Goal: Task Accomplishment & Management: Complete application form

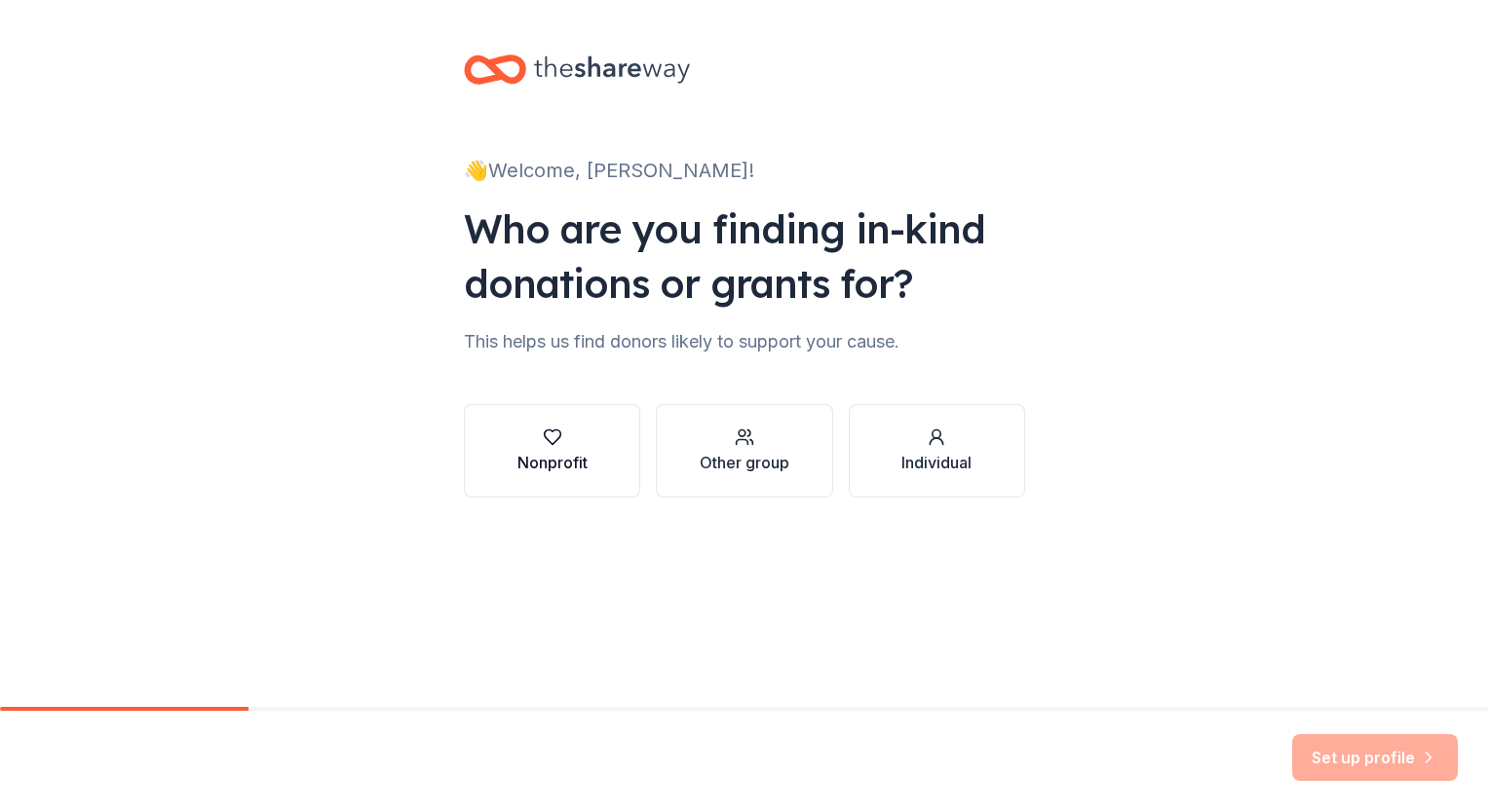
click at [574, 448] on div "Nonprofit" at bounding box center [552, 451] width 70 height 47
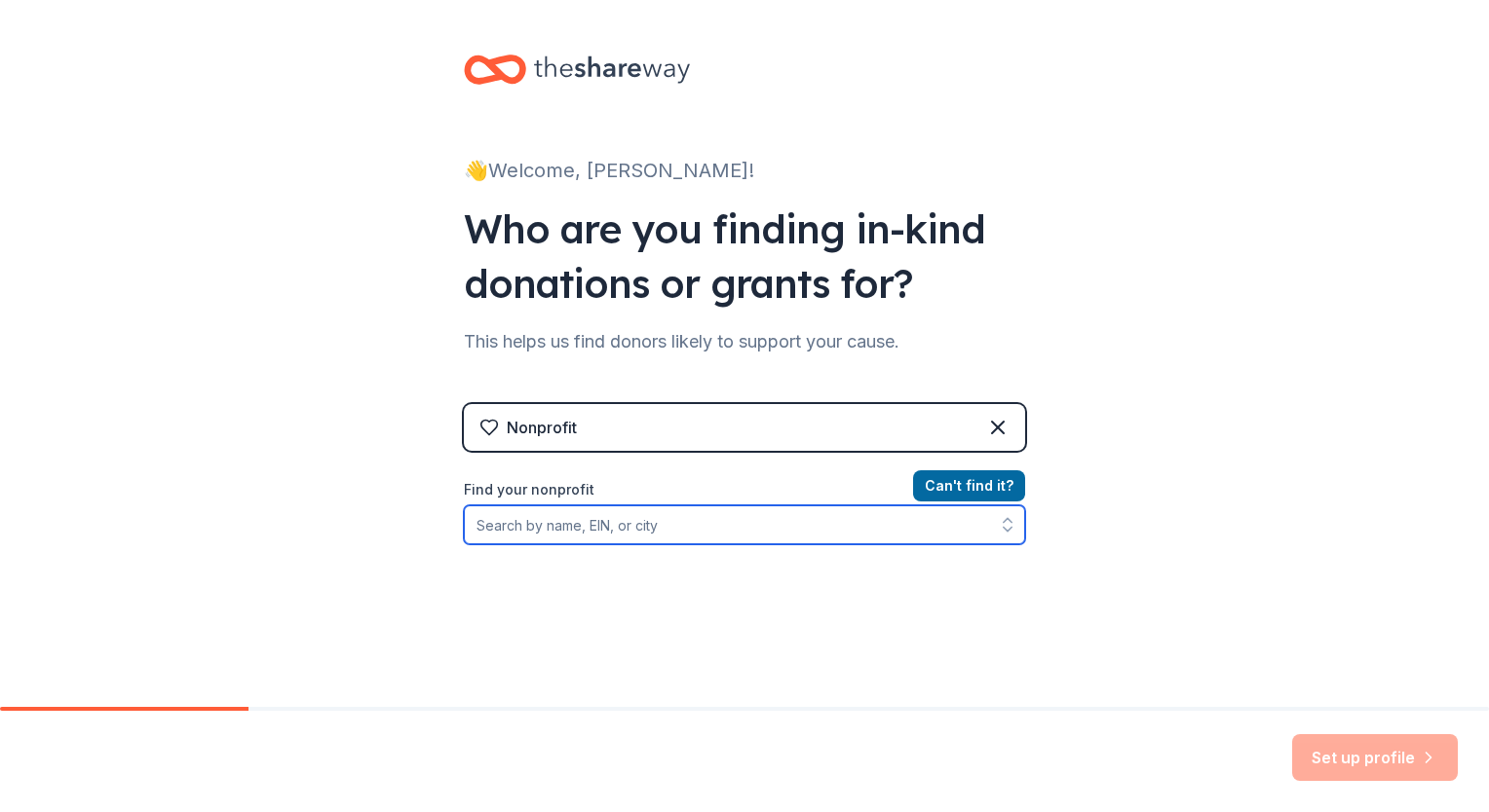
click at [654, 527] on input "Find your nonprofit" at bounding box center [744, 524] width 561 height 39
type input "[US_EMPLOYER_IDENTIFICATION_NUMBER]"
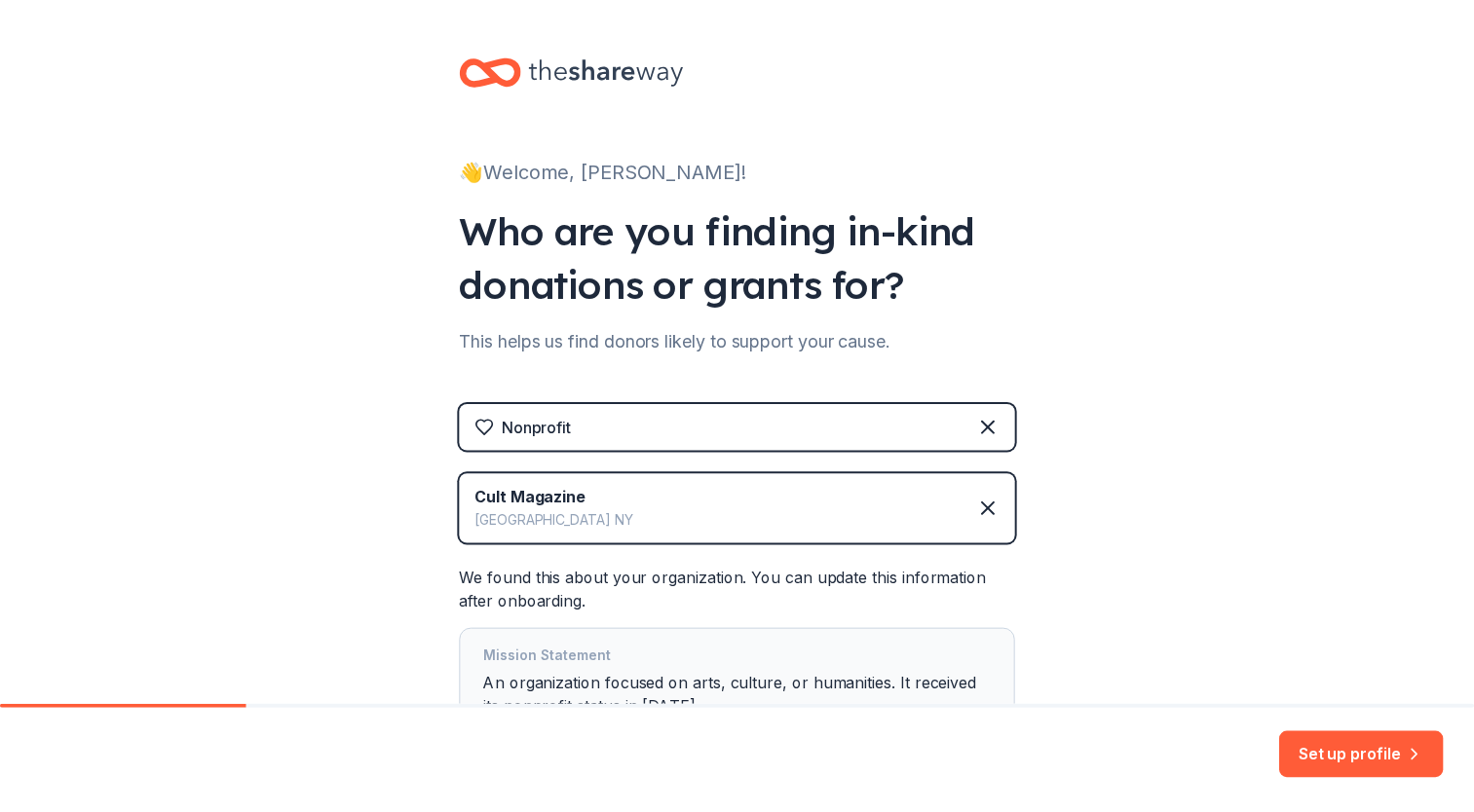
scroll to position [169, 0]
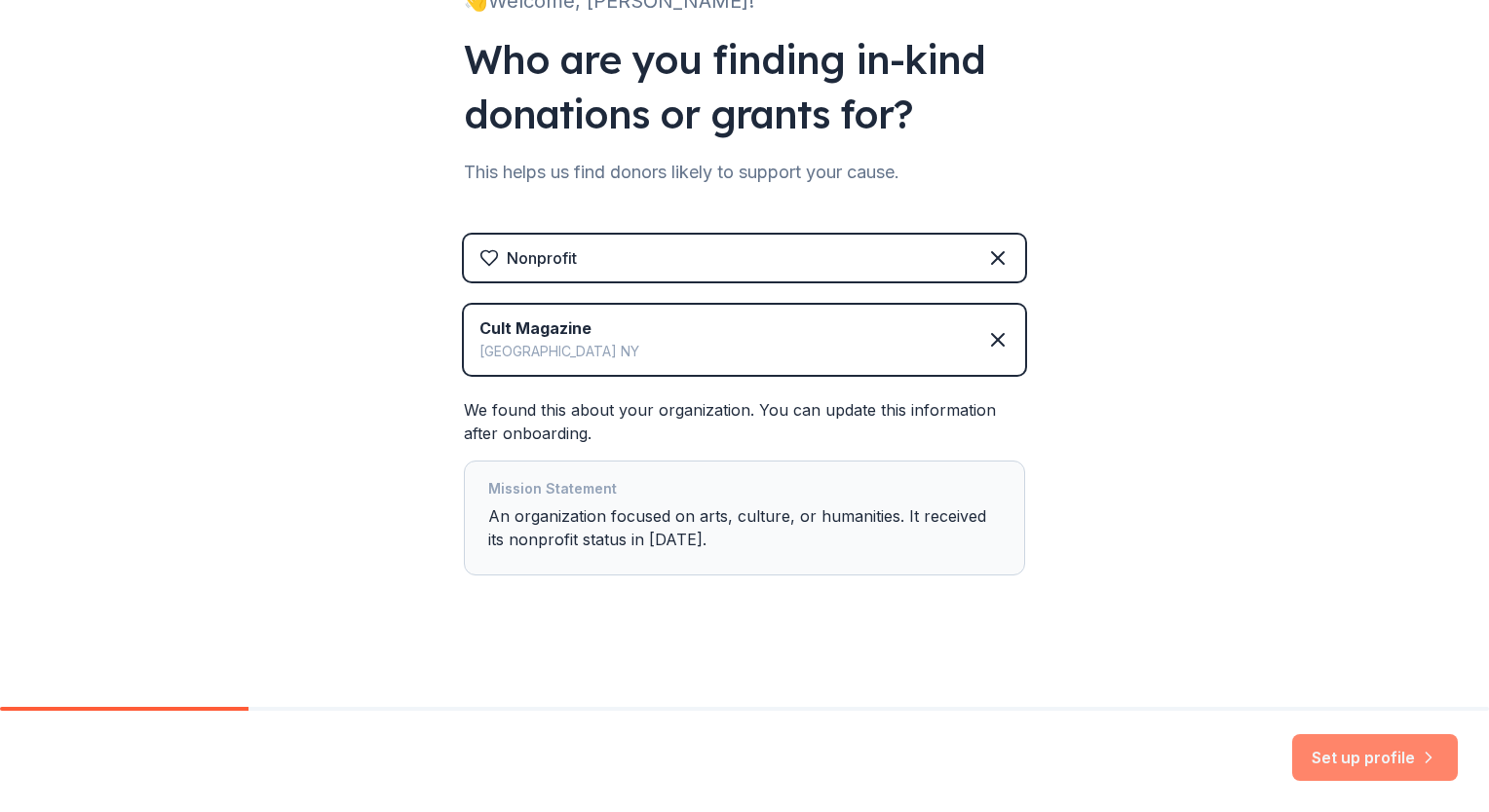
click at [1355, 750] on button "Set up profile" at bounding box center [1375, 757] width 165 height 47
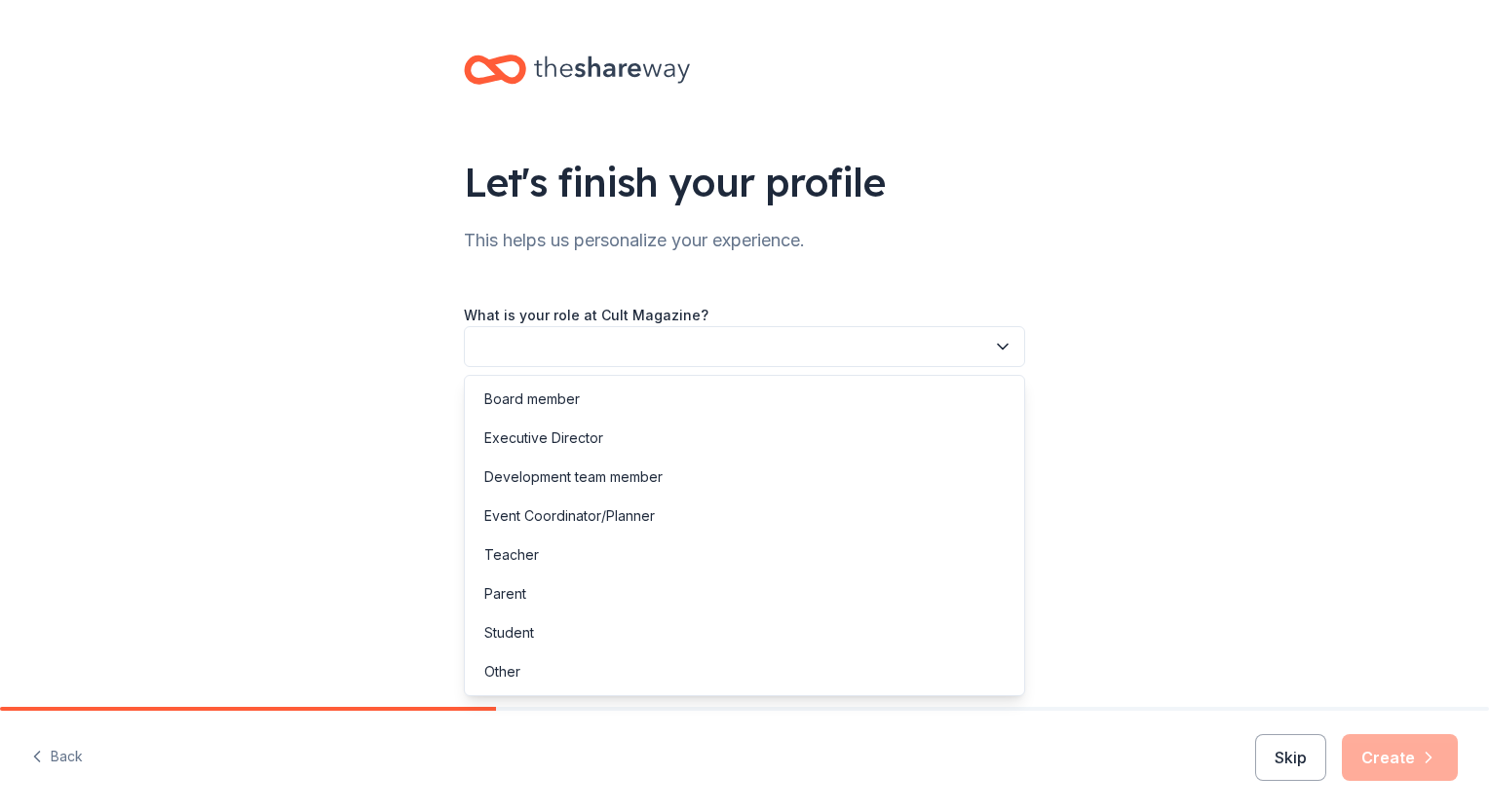
click at [728, 348] on button "button" at bounding box center [744, 346] width 561 height 41
click at [616, 516] on div "Event Coordinator/Planner" at bounding box center [568, 515] width 170 height 23
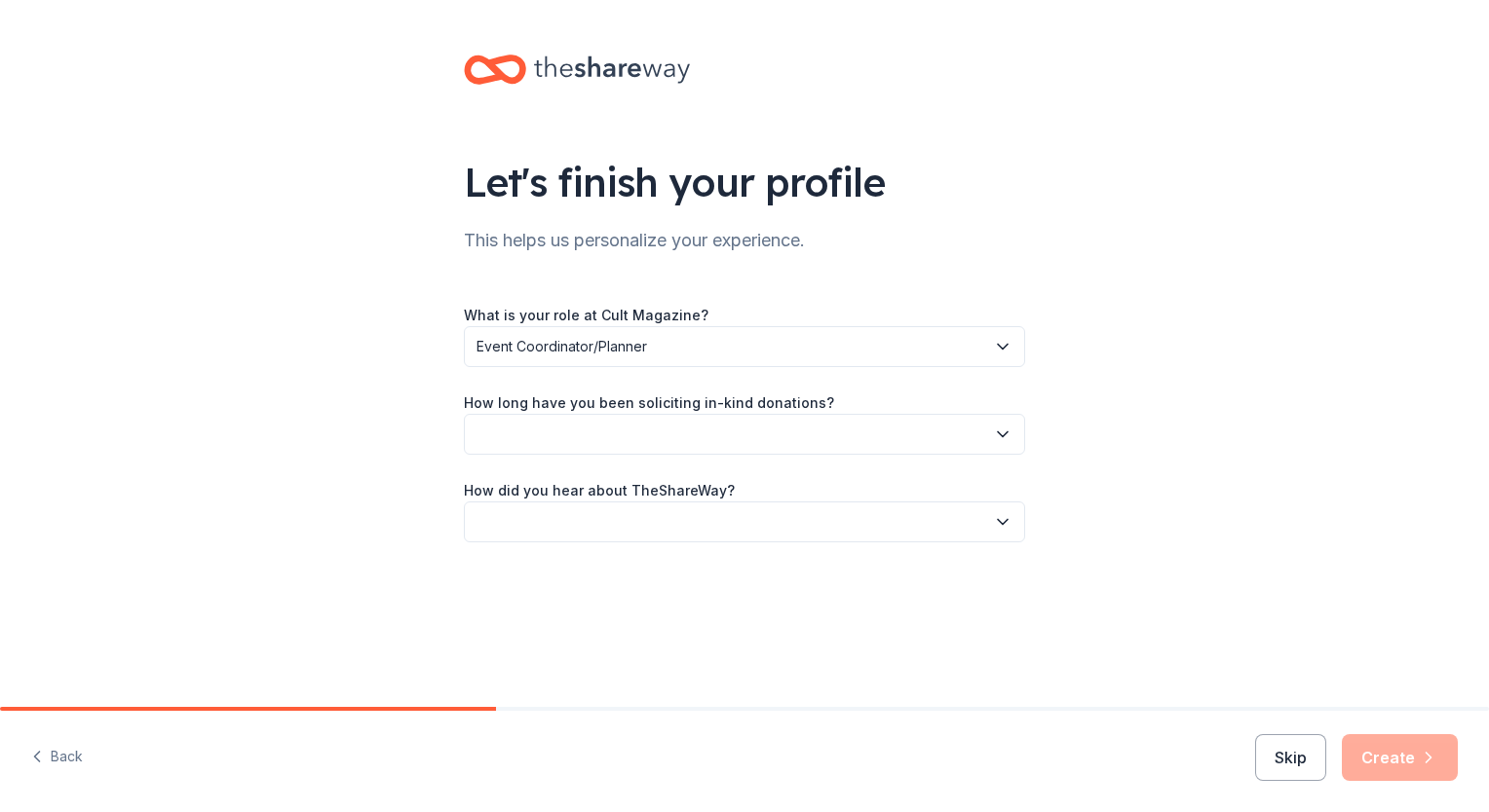
click at [682, 431] on button "button" at bounding box center [744, 434] width 561 height 41
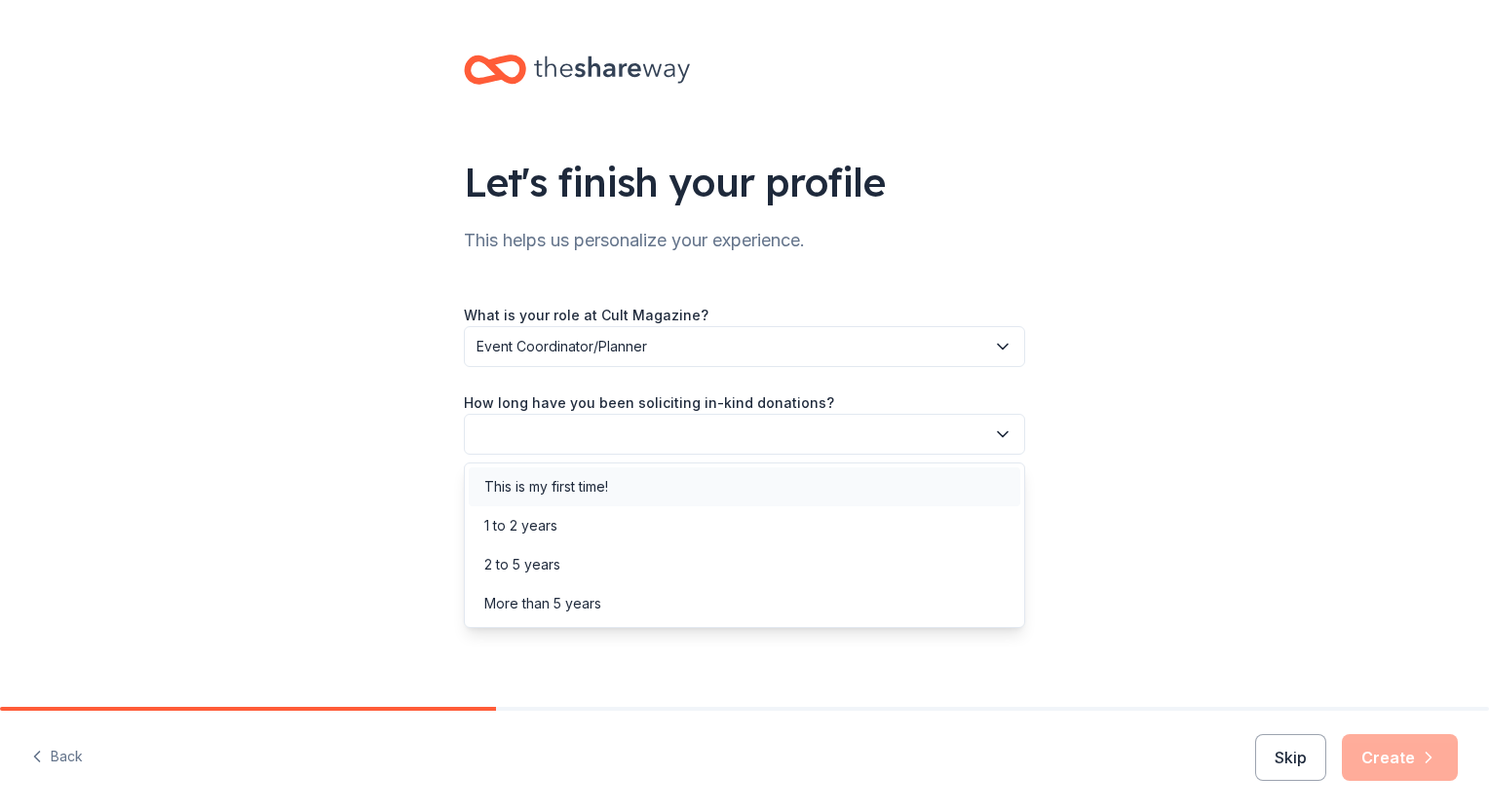
click at [607, 489] on div "This is my first time!" at bounding box center [545, 487] width 123 height 23
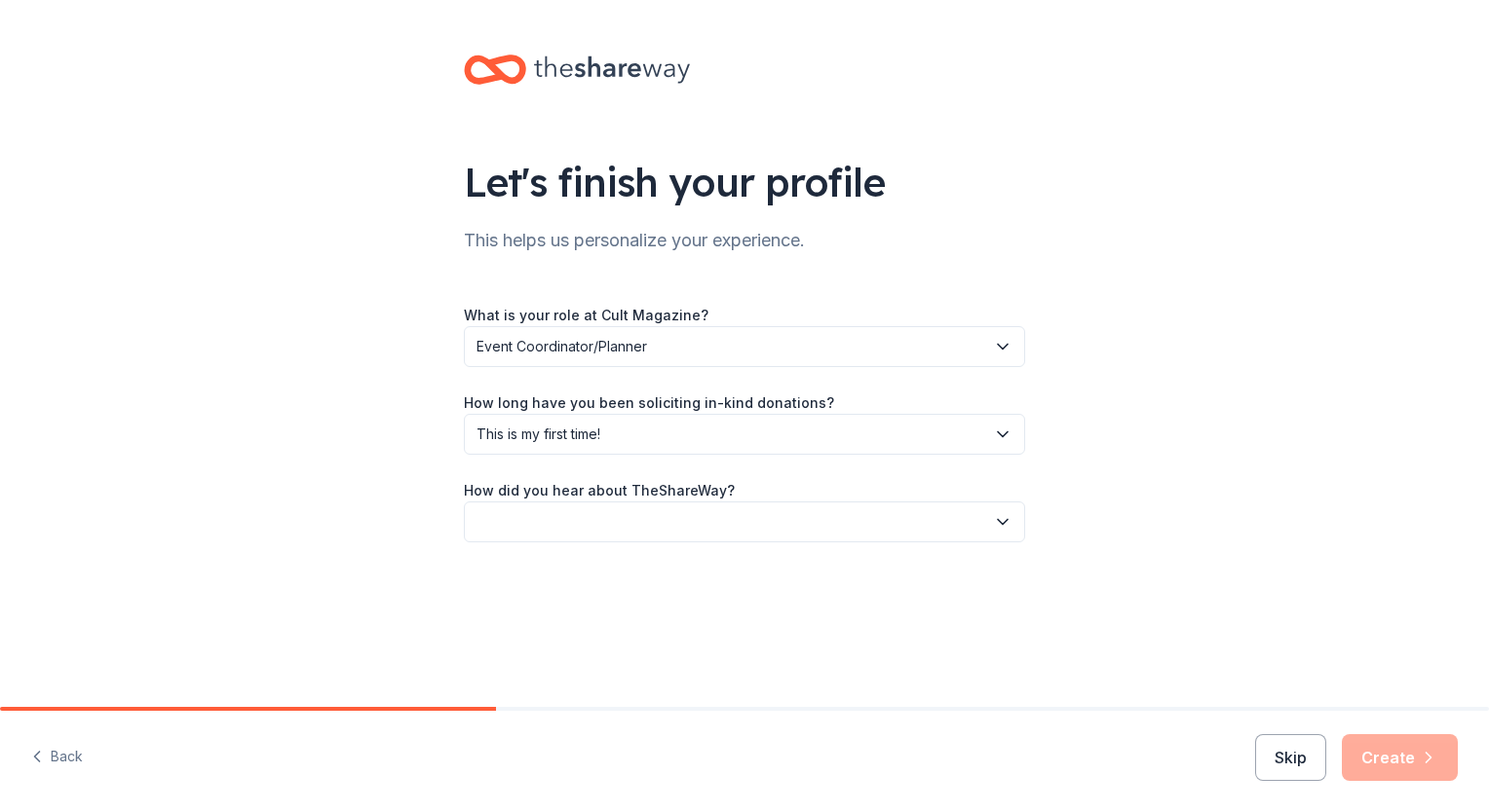
click at [670, 511] on button "button" at bounding box center [744, 521] width 561 height 41
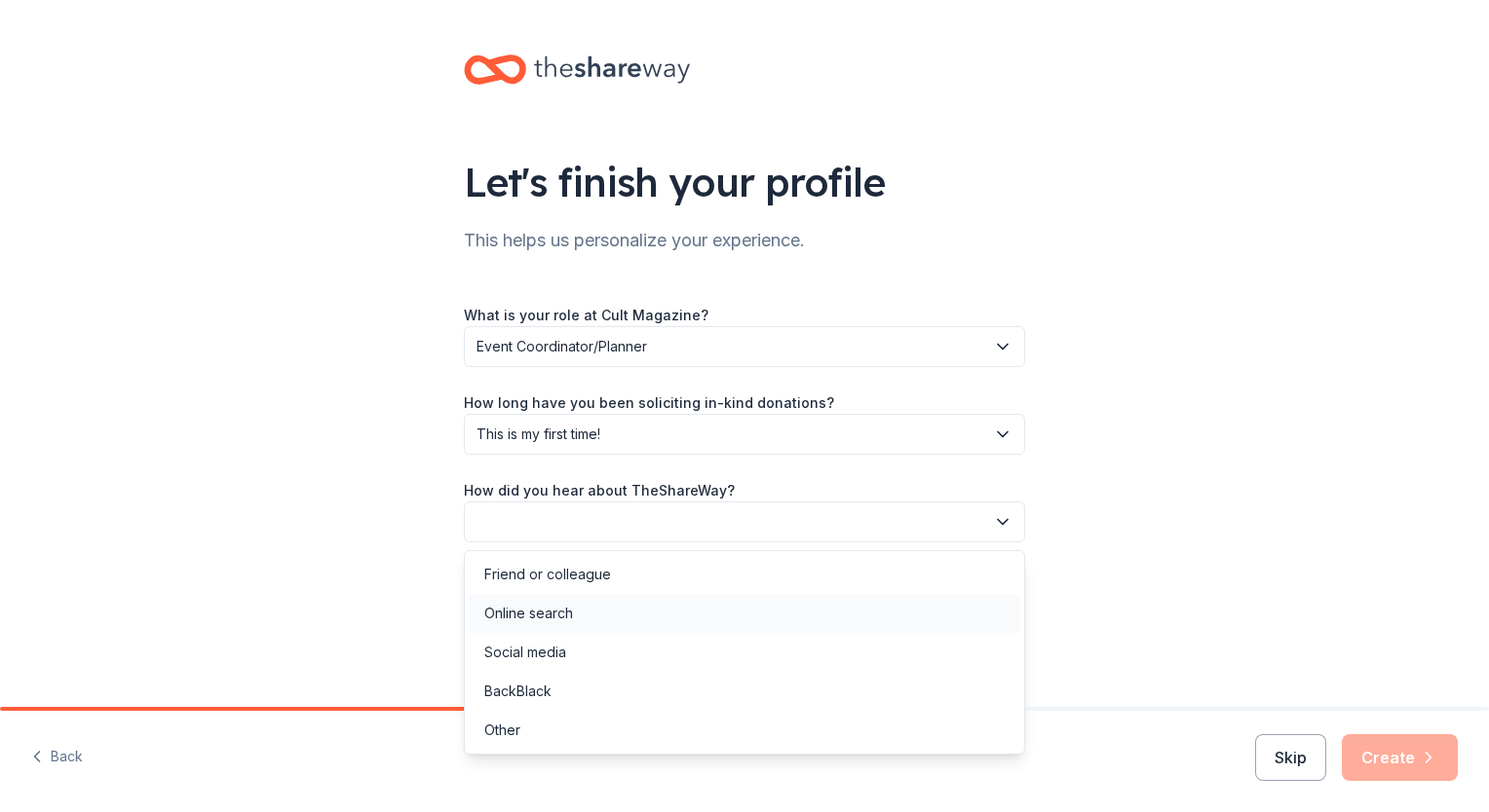
click at [573, 611] on div "Online search" at bounding box center [744, 613] width 551 height 39
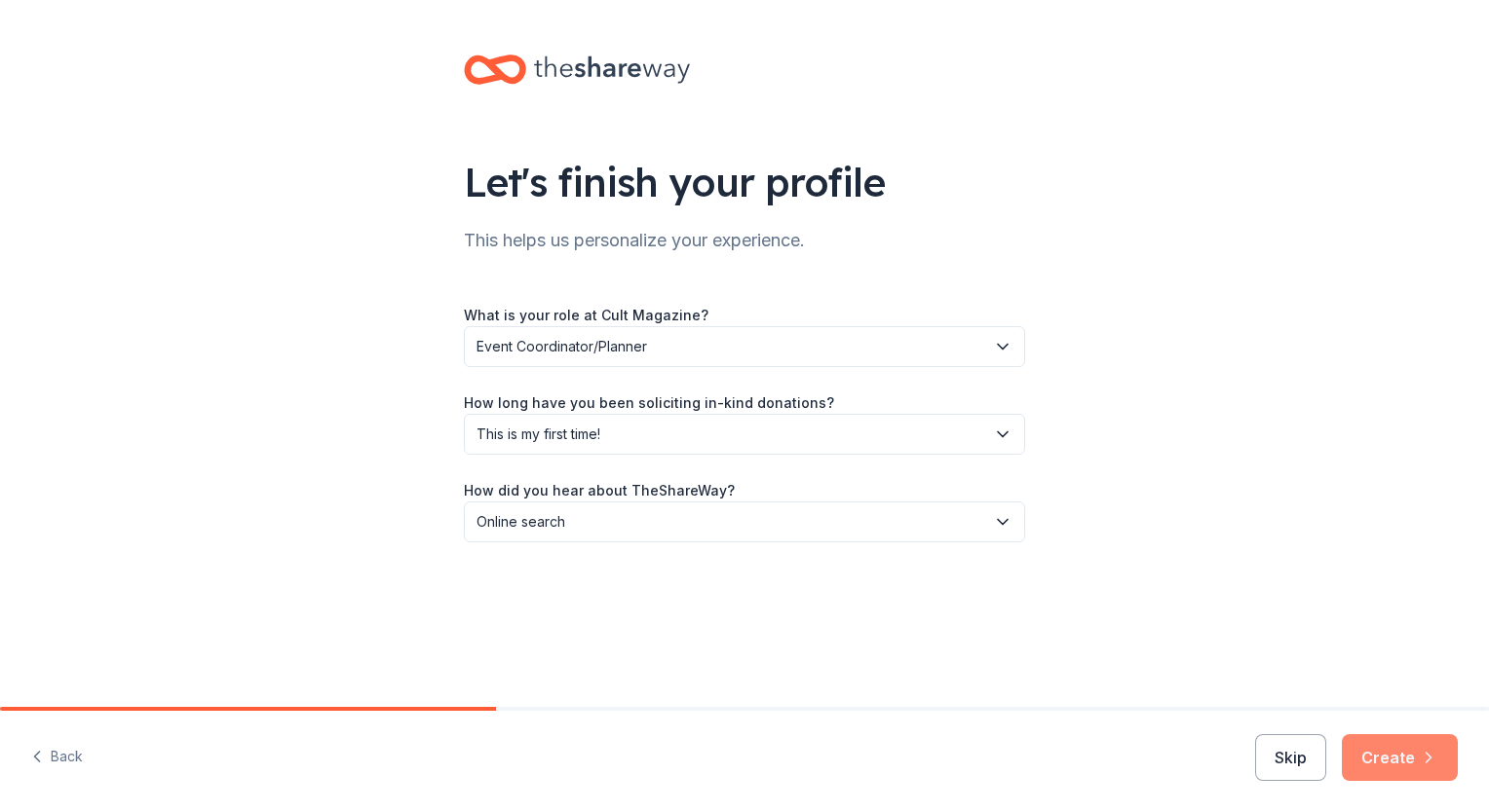
click at [1398, 738] on button "Create" at bounding box center [1399, 757] width 115 height 47
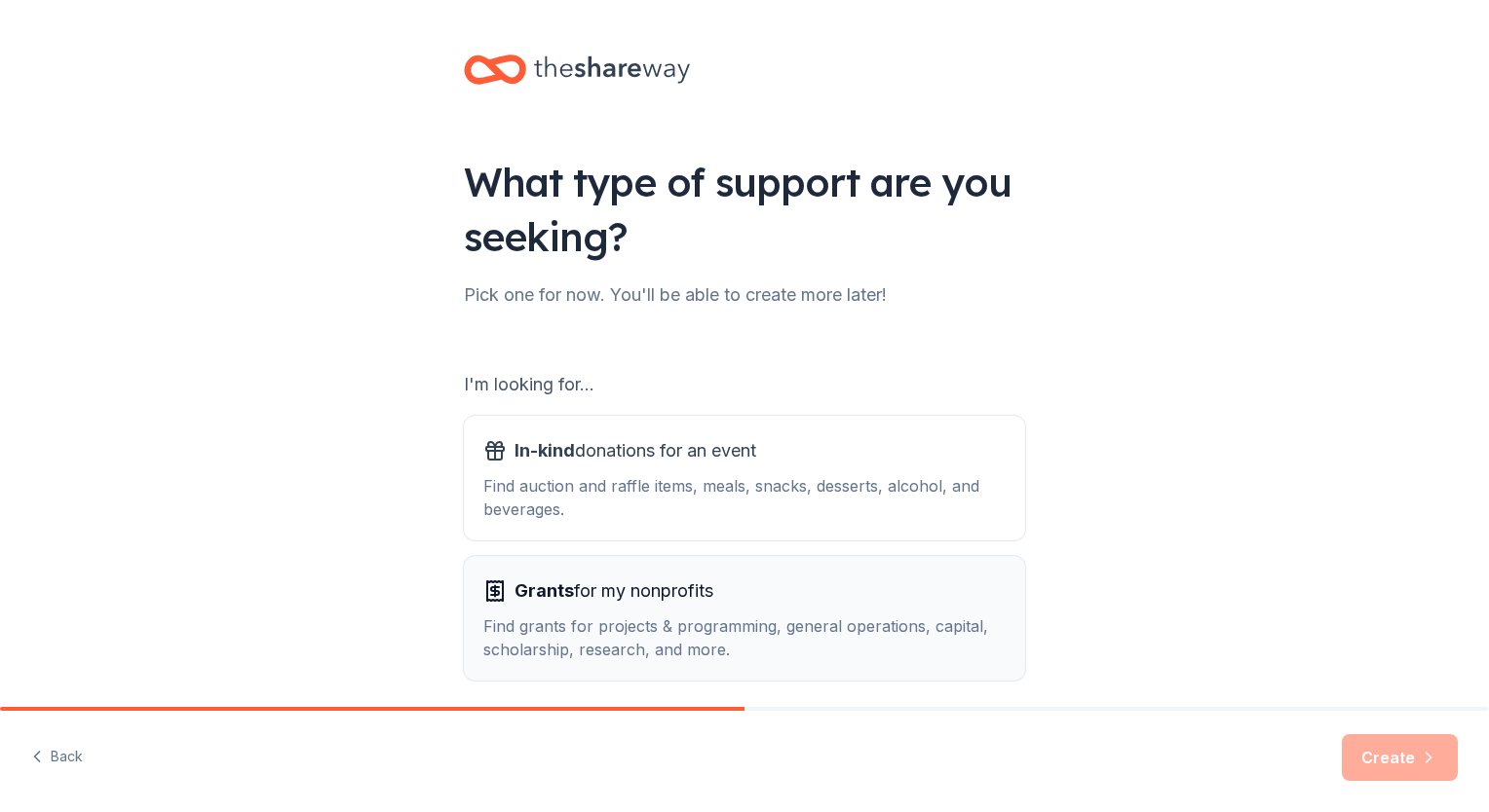
click at [701, 636] on div "Find grants for projects & programming, general operations, capital, scholarshi…" at bounding box center [744, 638] width 523 height 47
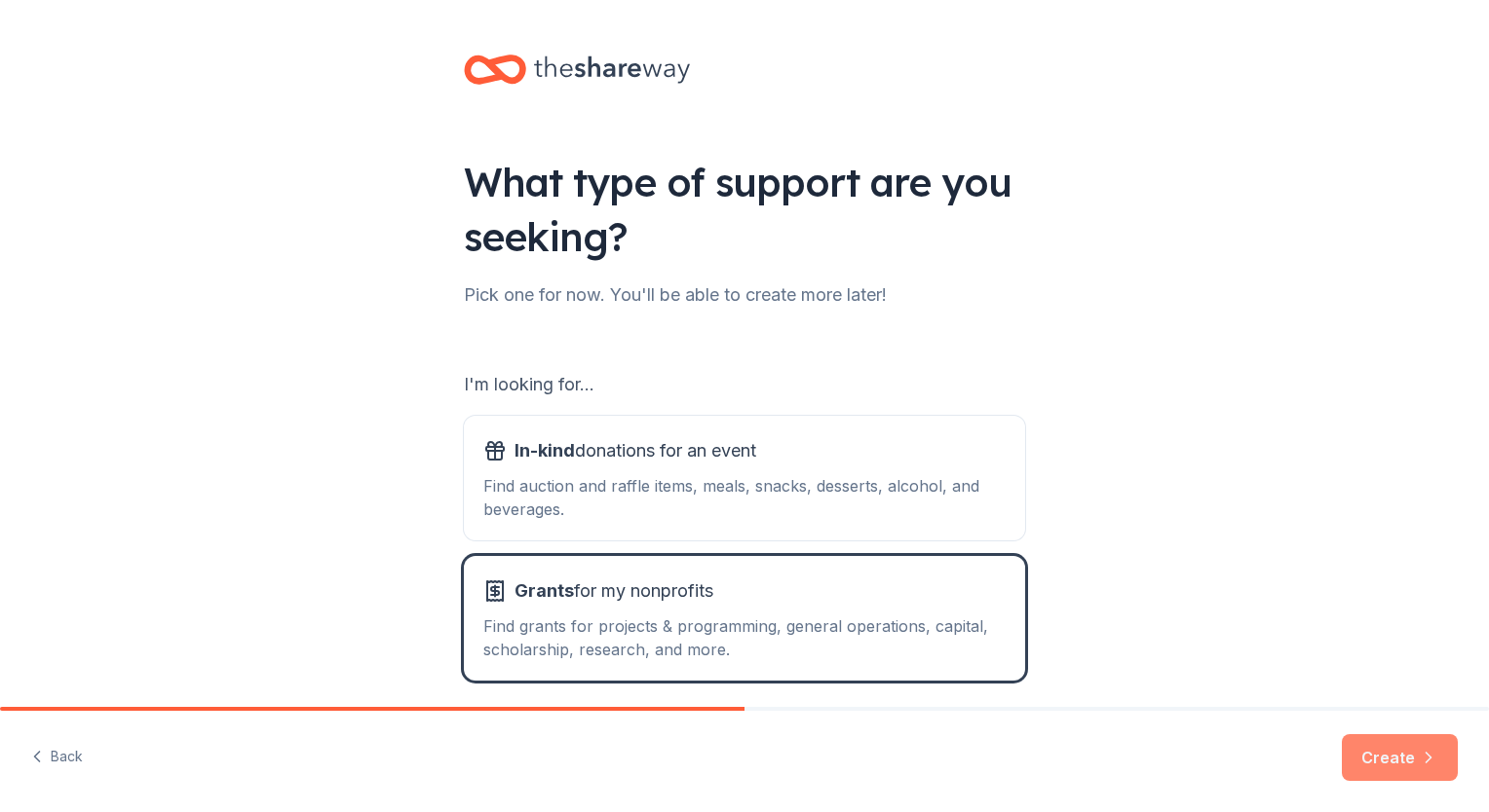
click at [1376, 762] on button "Create" at bounding box center [1399, 757] width 115 height 47
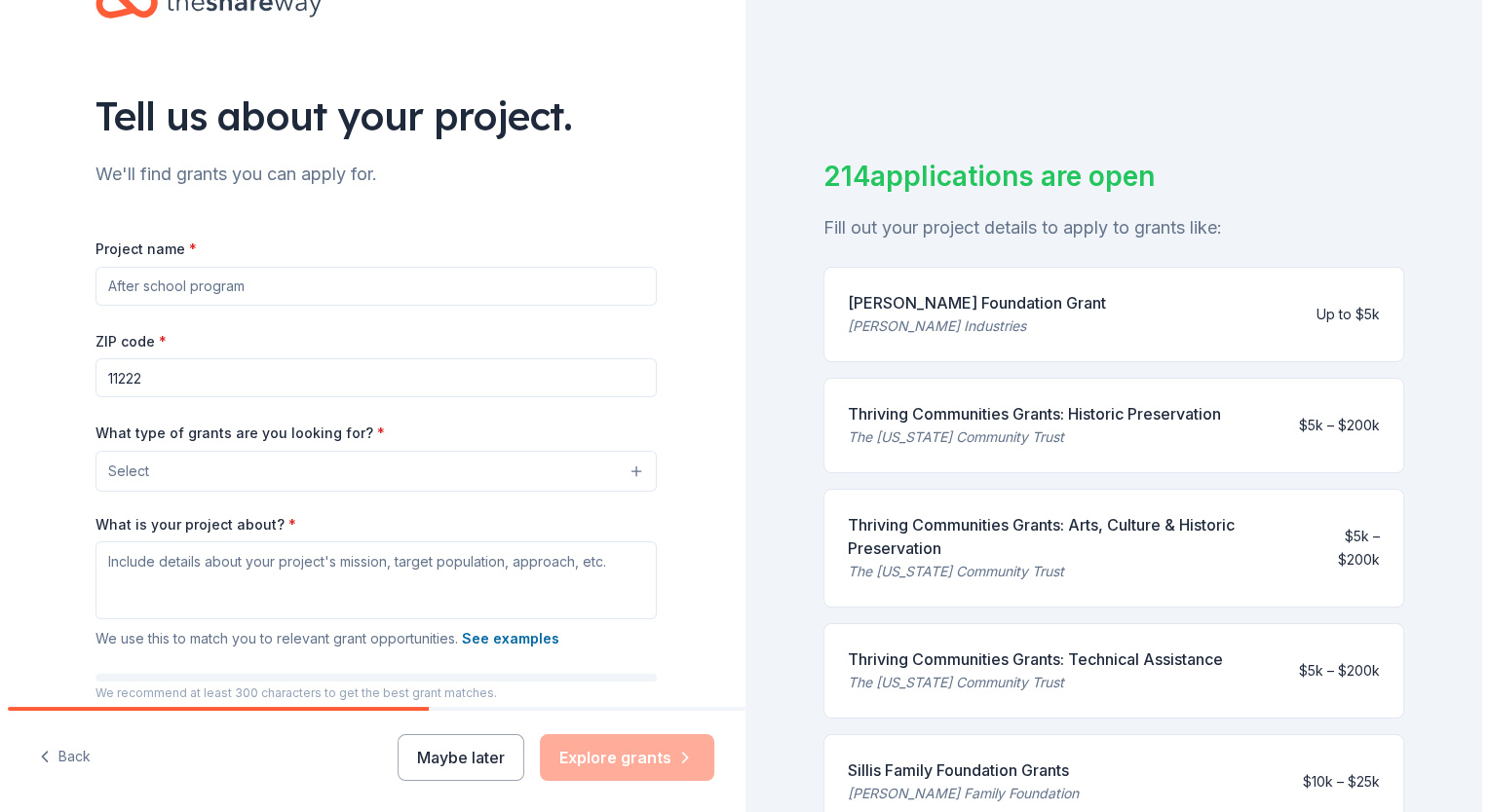
scroll to position [98, 0]
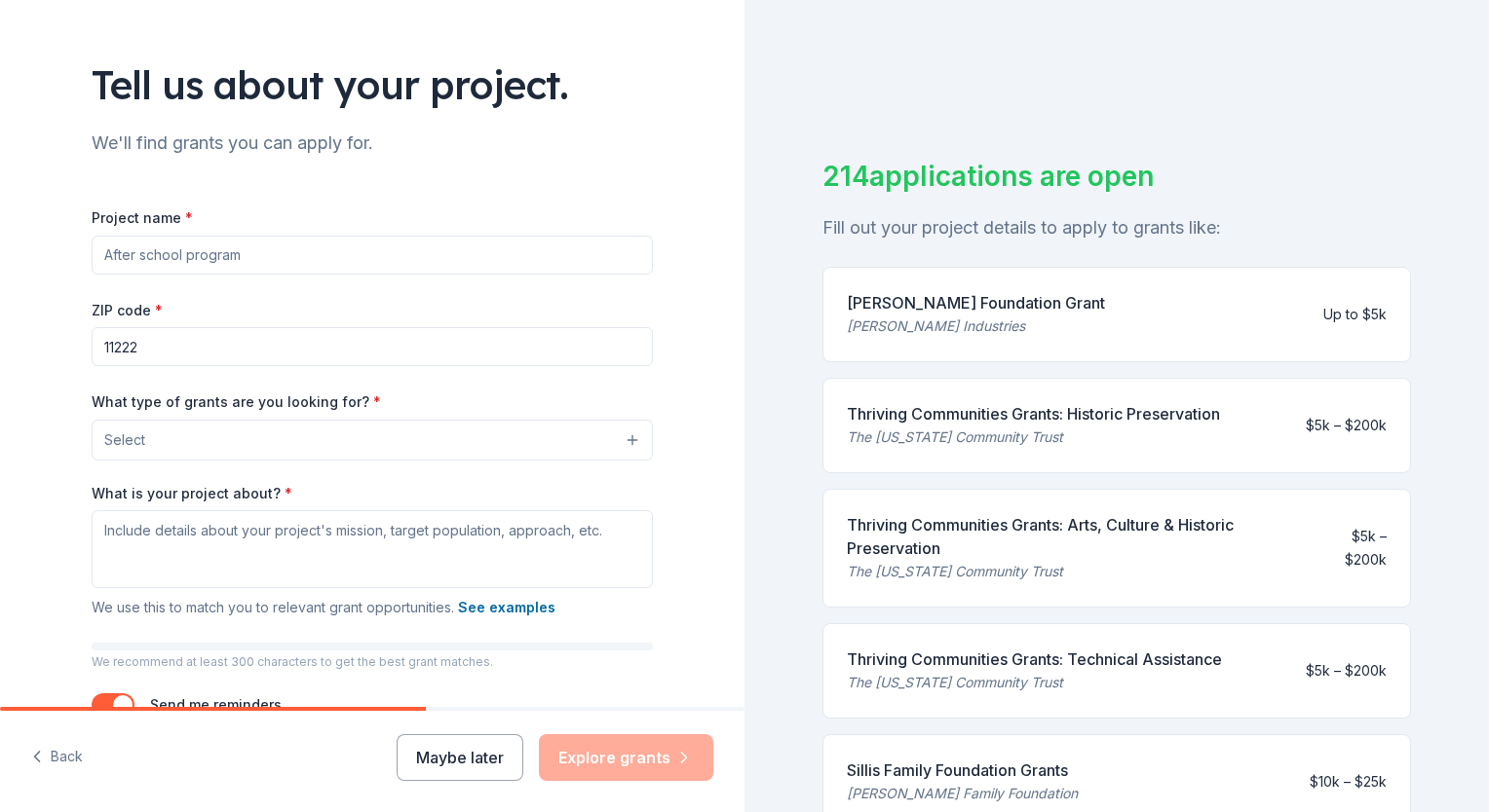
click at [620, 439] on button "Select" at bounding box center [372, 440] width 561 height 41
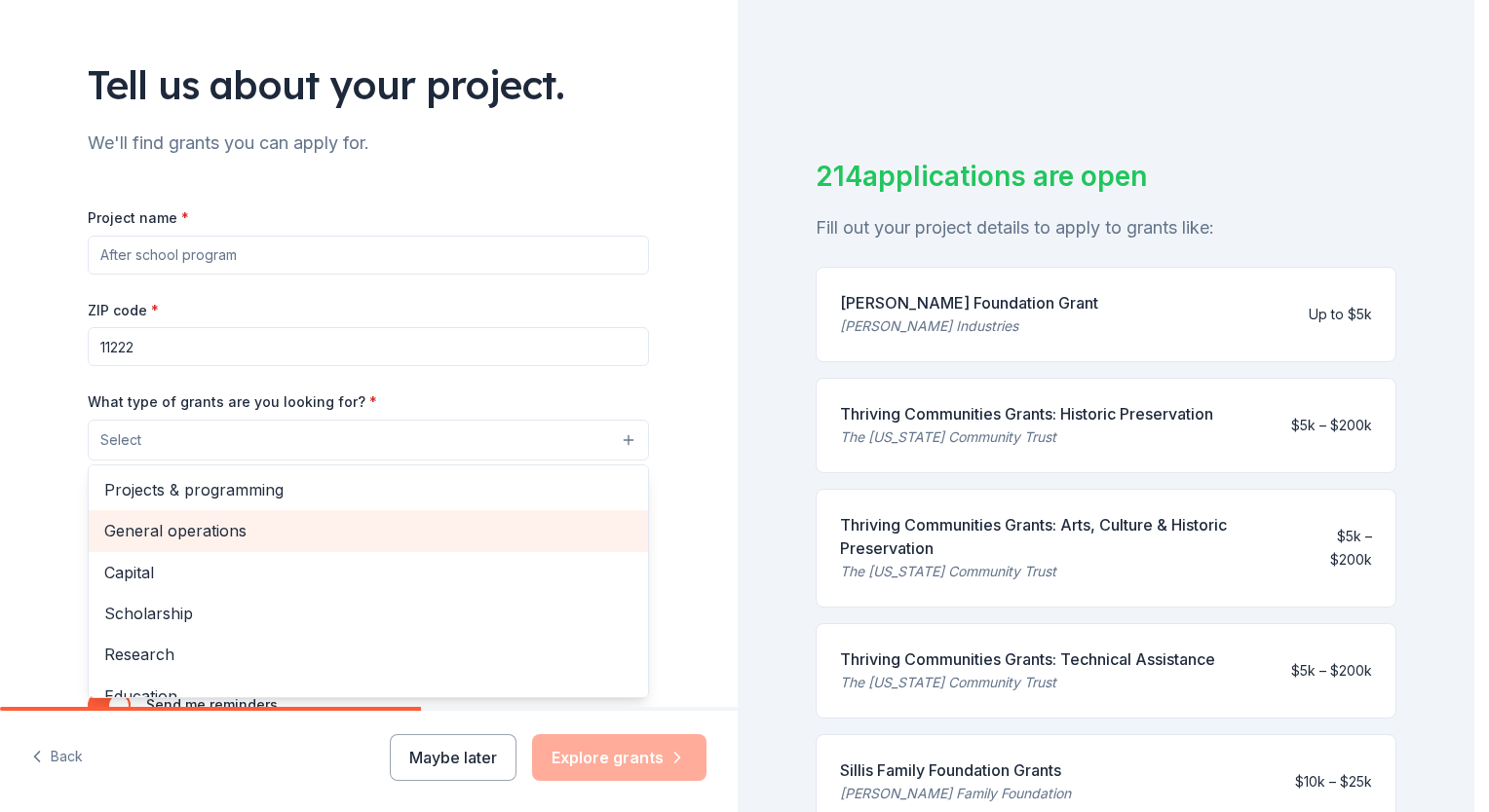
click at [288, 531] on span "General operations" at bounding box center [368, 530] width 529 height 25
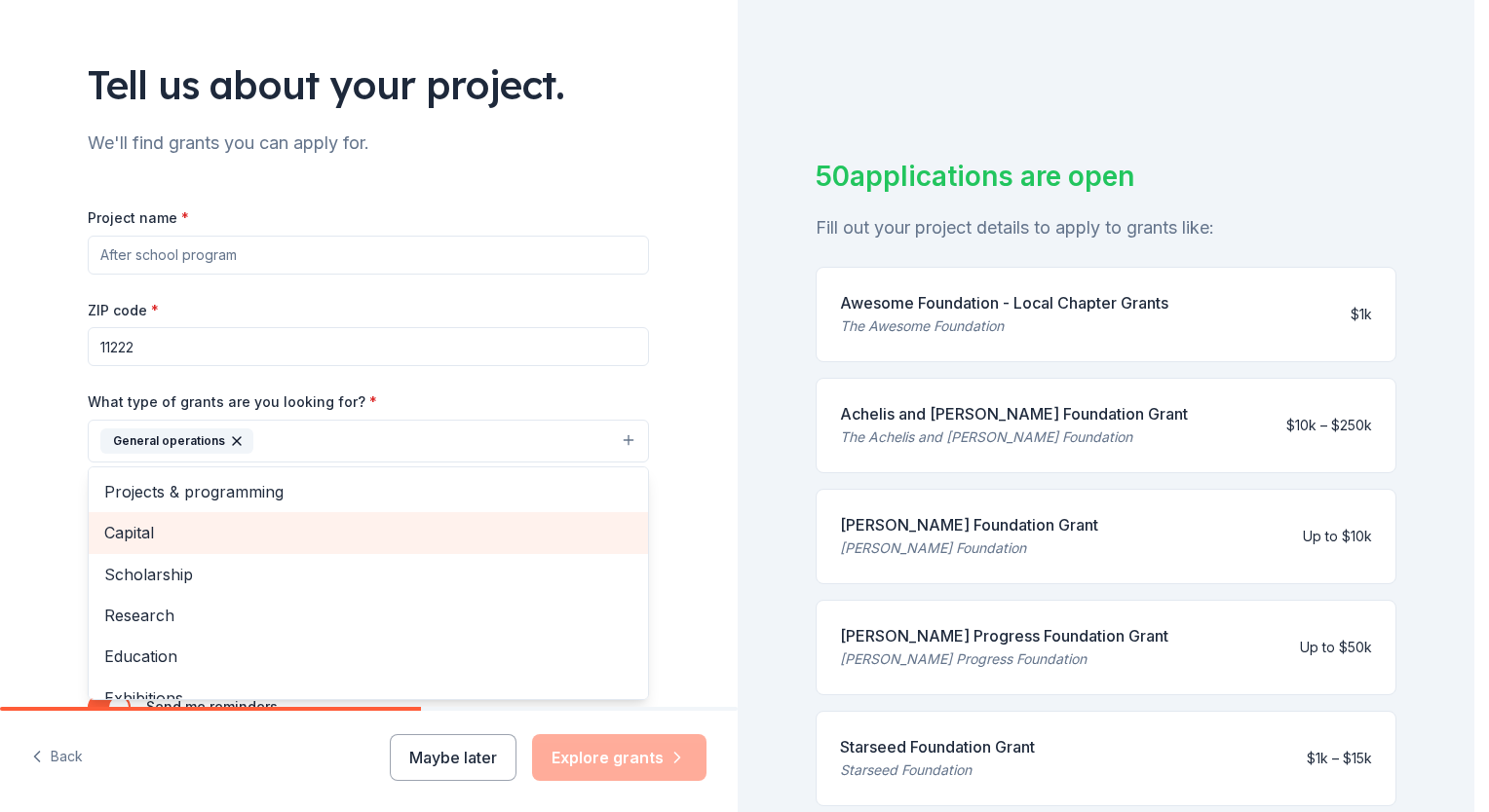
click at [123, 529] on span "Capital" at bounding box center [368, 532] width 529 height 25
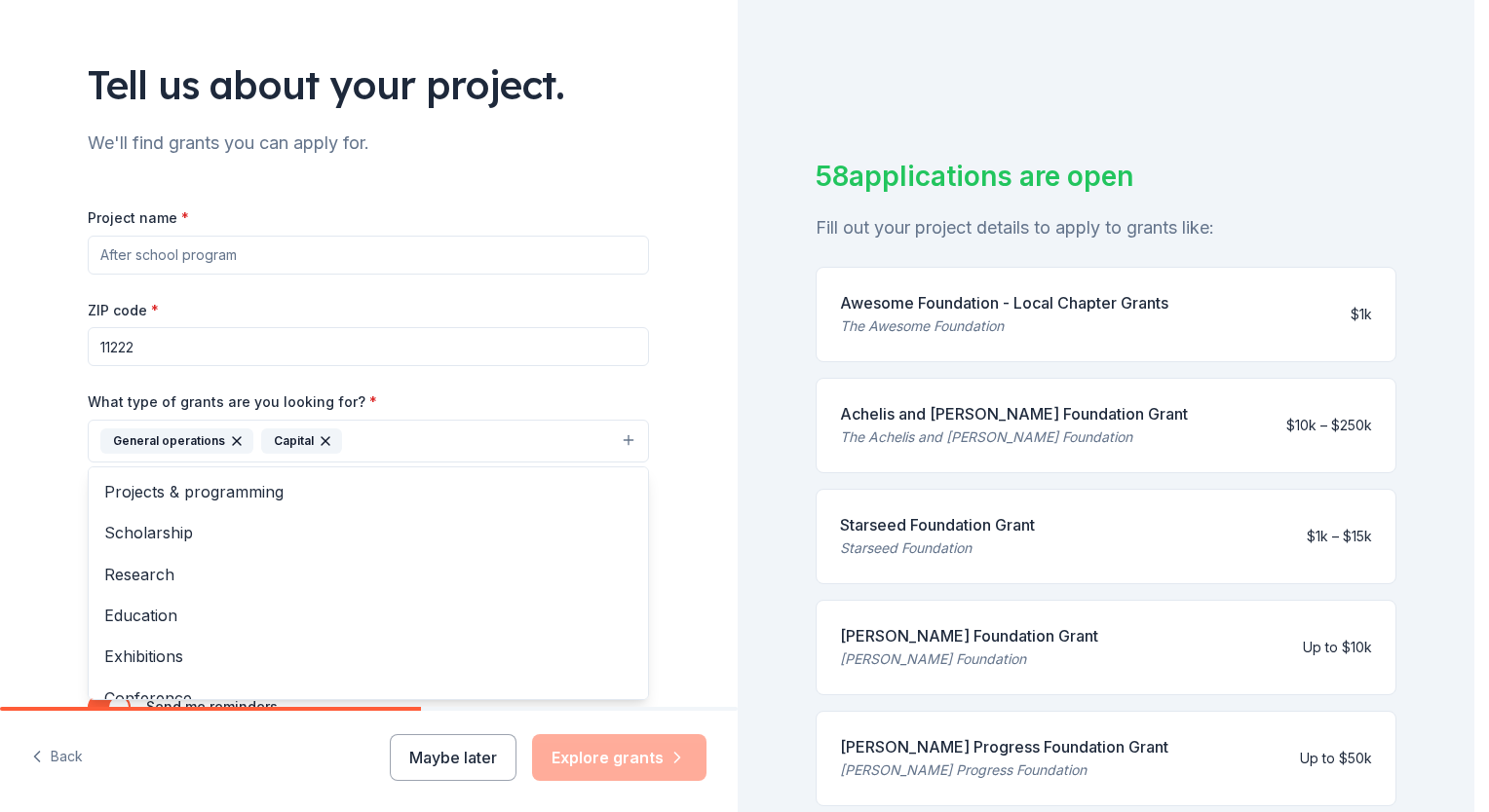
scroll to position [195, 0]
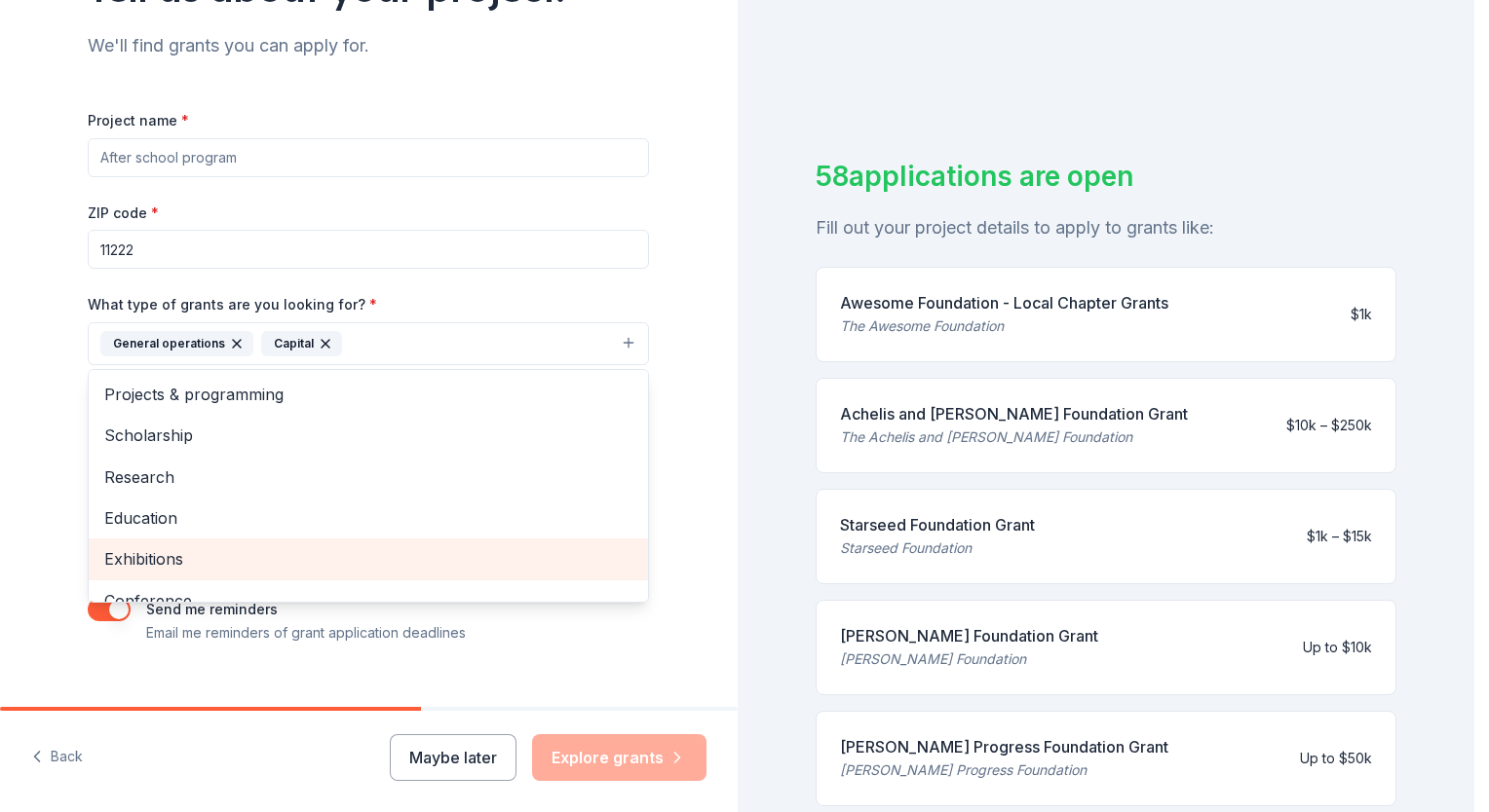
click at [137, 553] on span "Exhibitions" at bounding box center [368, 558] width 529 height 25
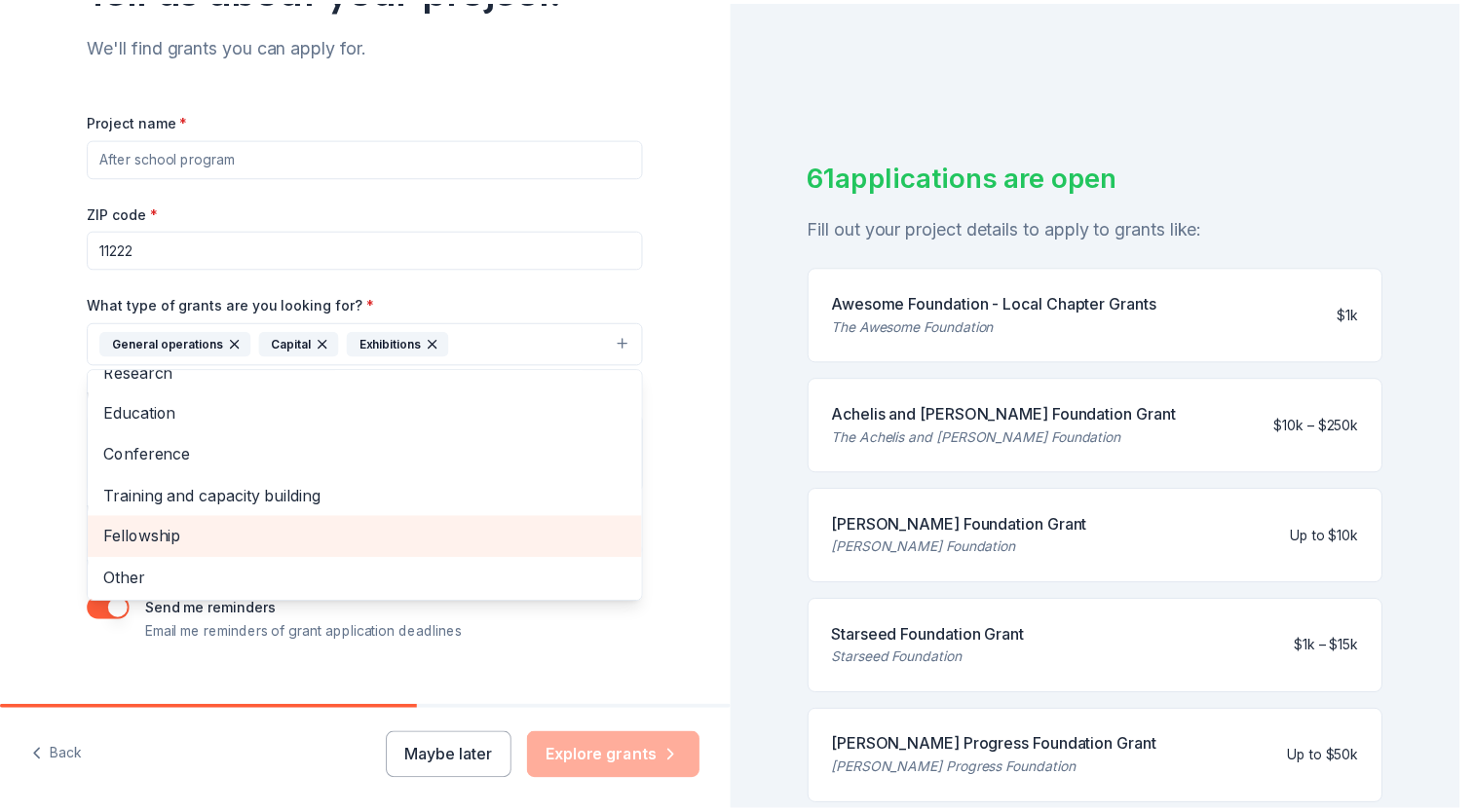
scroll to position [105, 0]
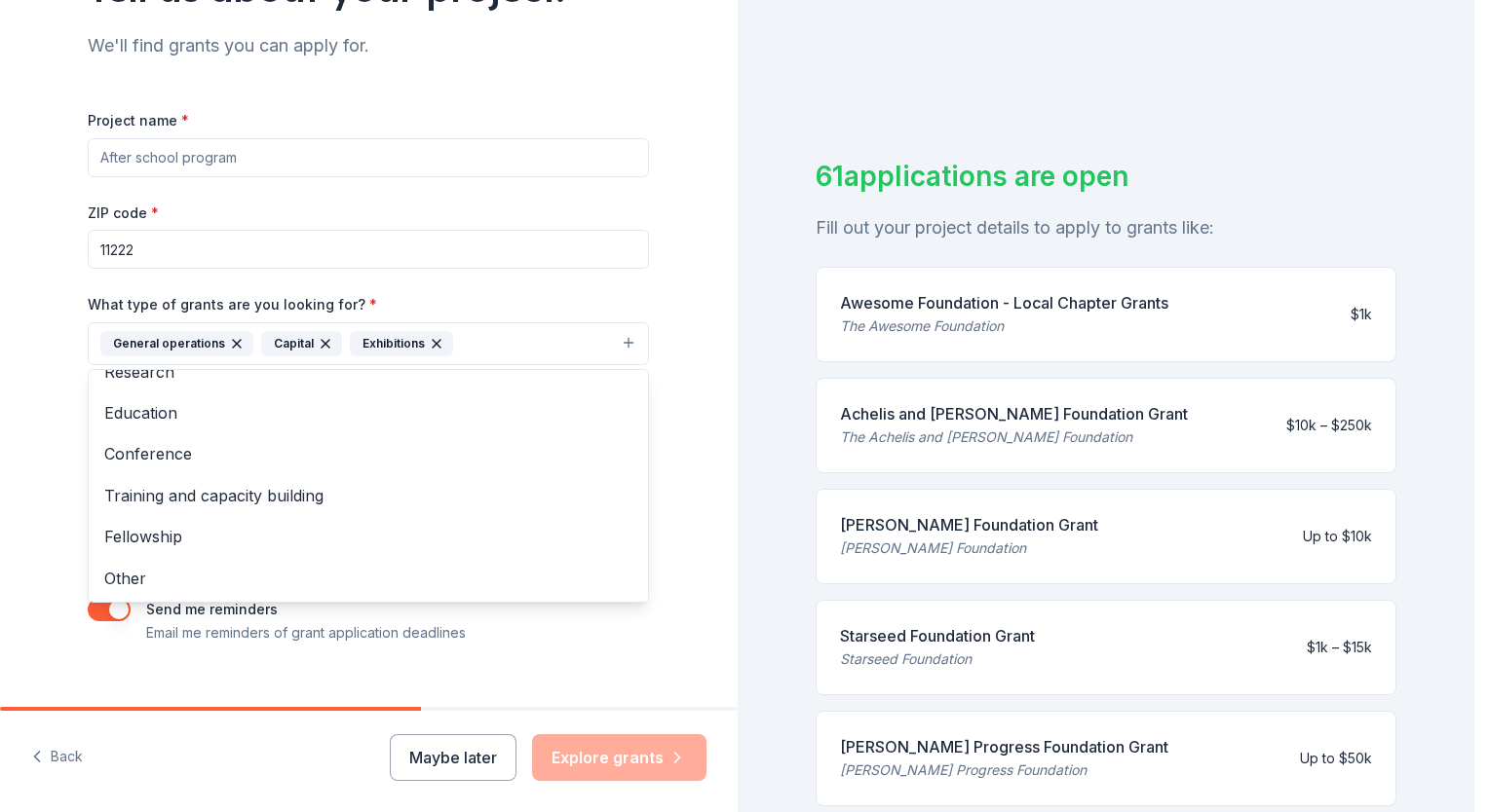
click at [43, 485] on div "Tell us about your project. We'll find grants you can apply for. Project name *…" at bounding box center [368, 272] width 738 height 933
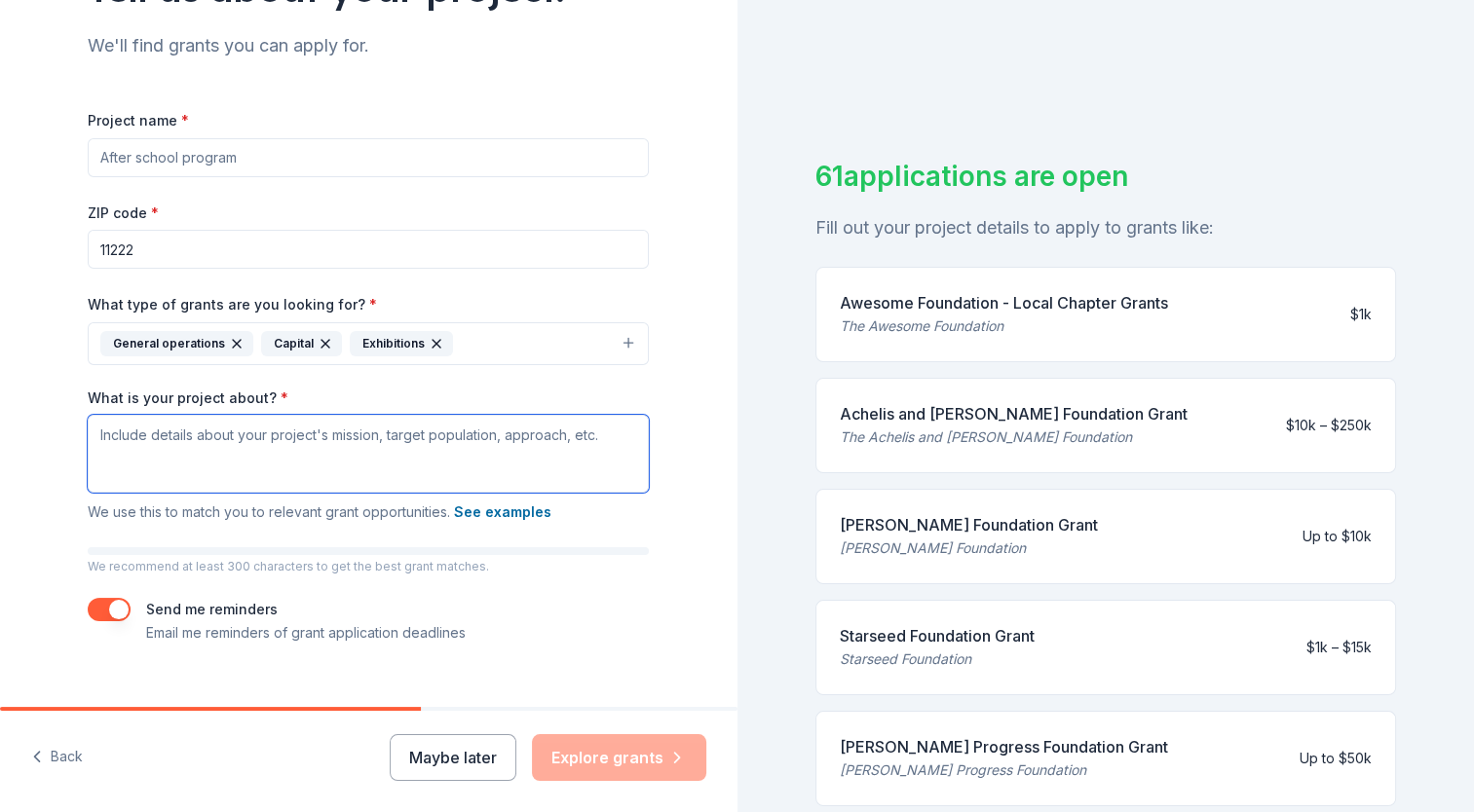
click at [97, 434] on textarea "What is your project about? *" at bounding box center [368, 454] width 561 height 78
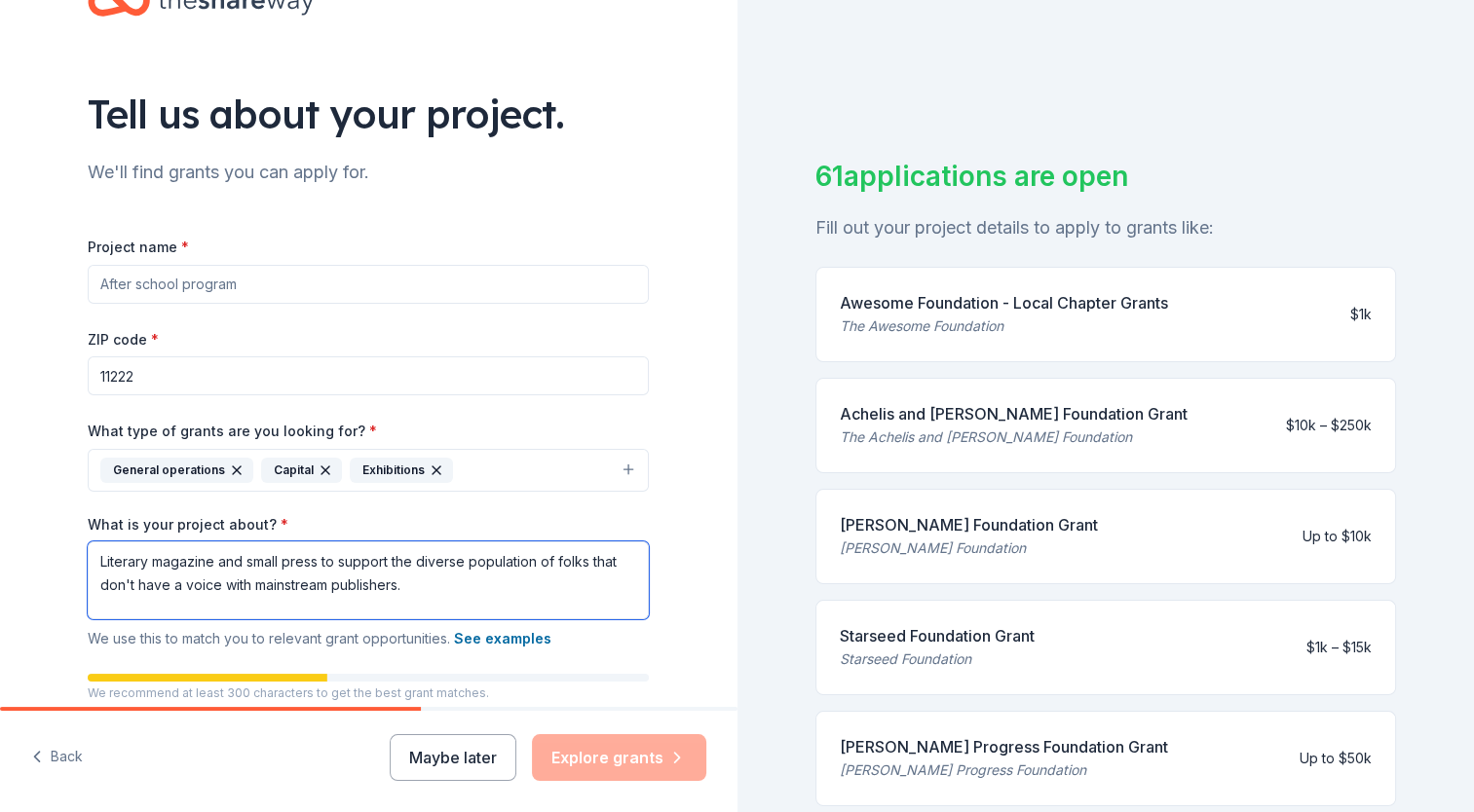
scroll to position [98, 0]
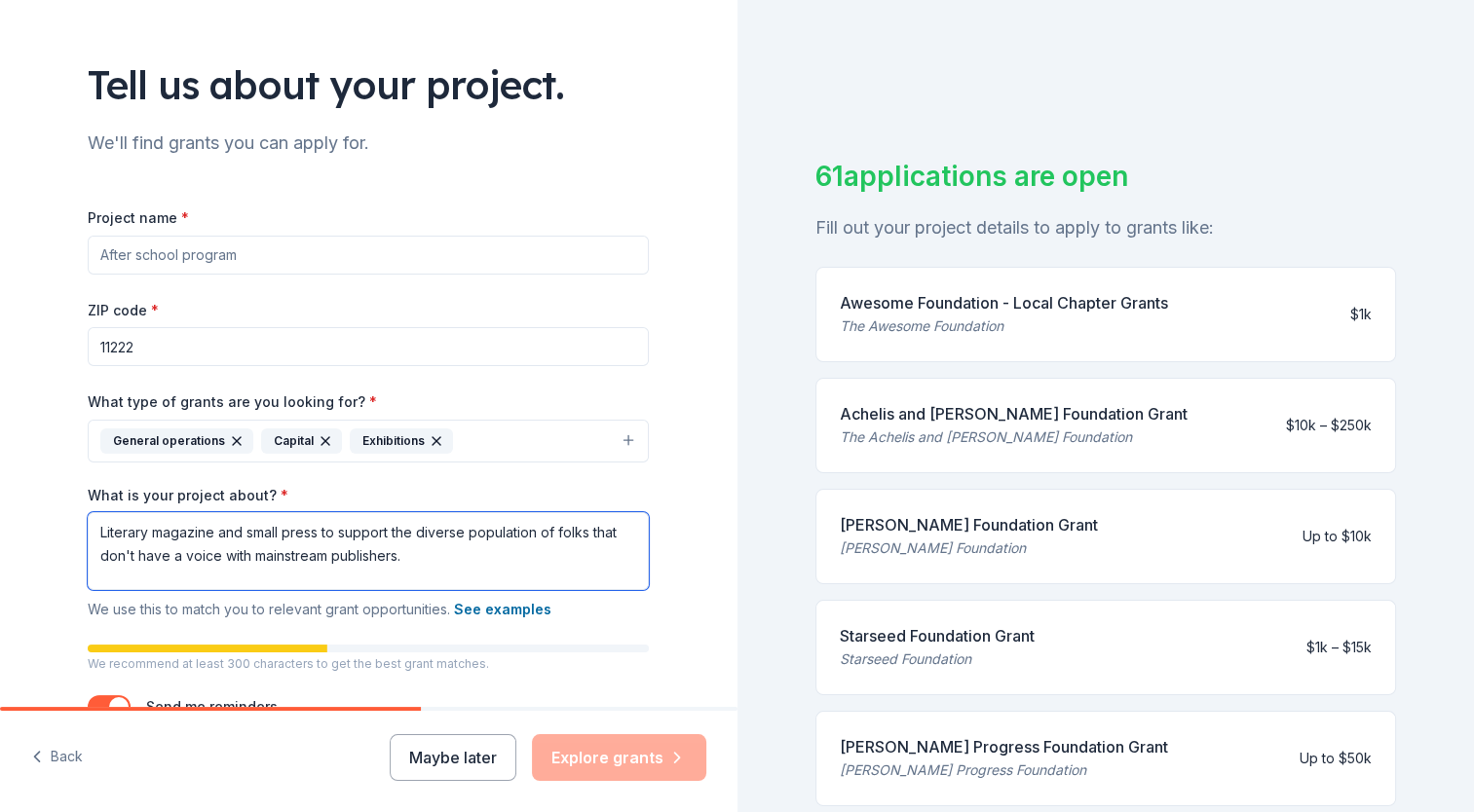
type textarea "Literary magazine and small press to support the diverse population of folks th…"
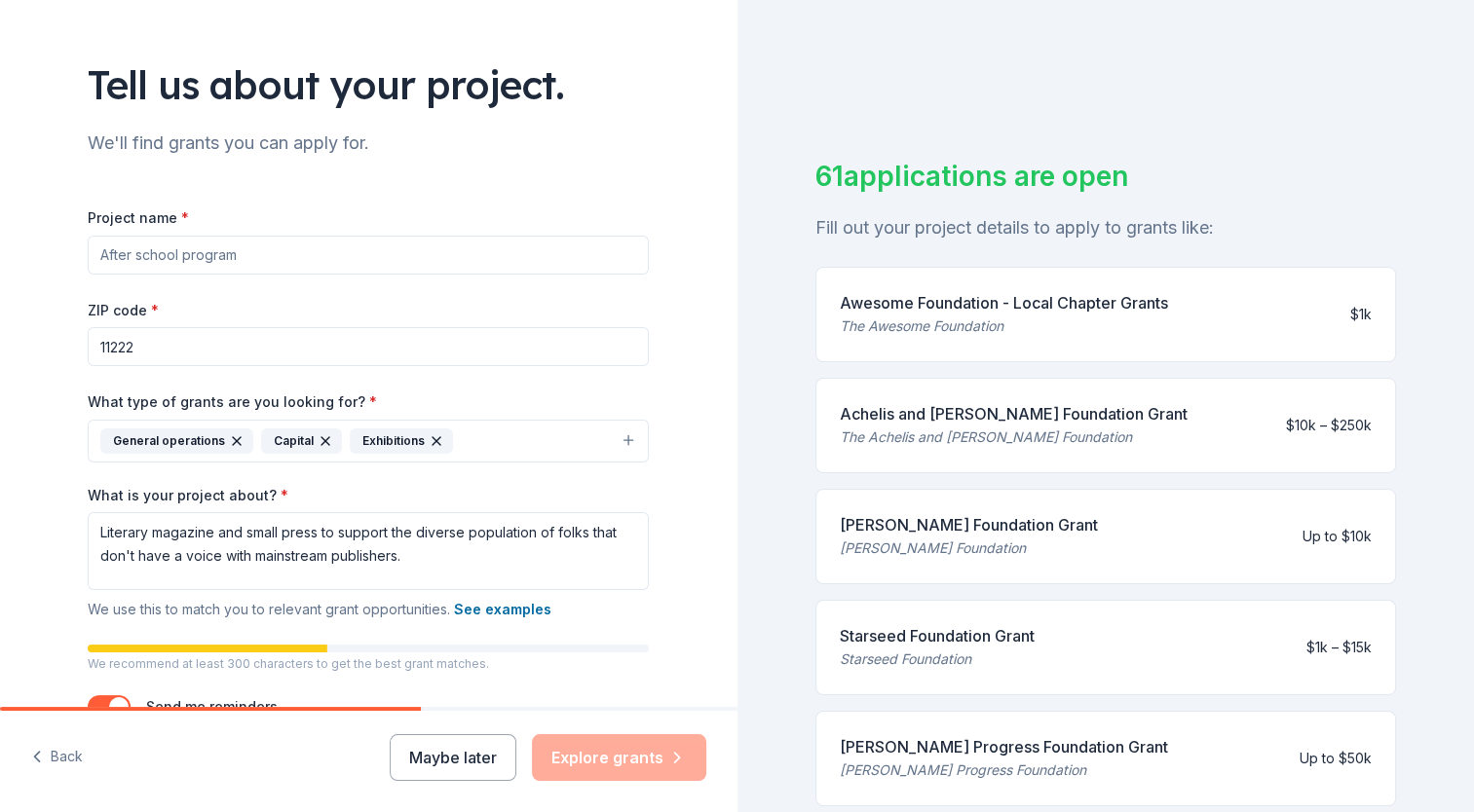
click at [217, 255] on input "Project name *" at bounding box center [368, 255] width 561 height 39
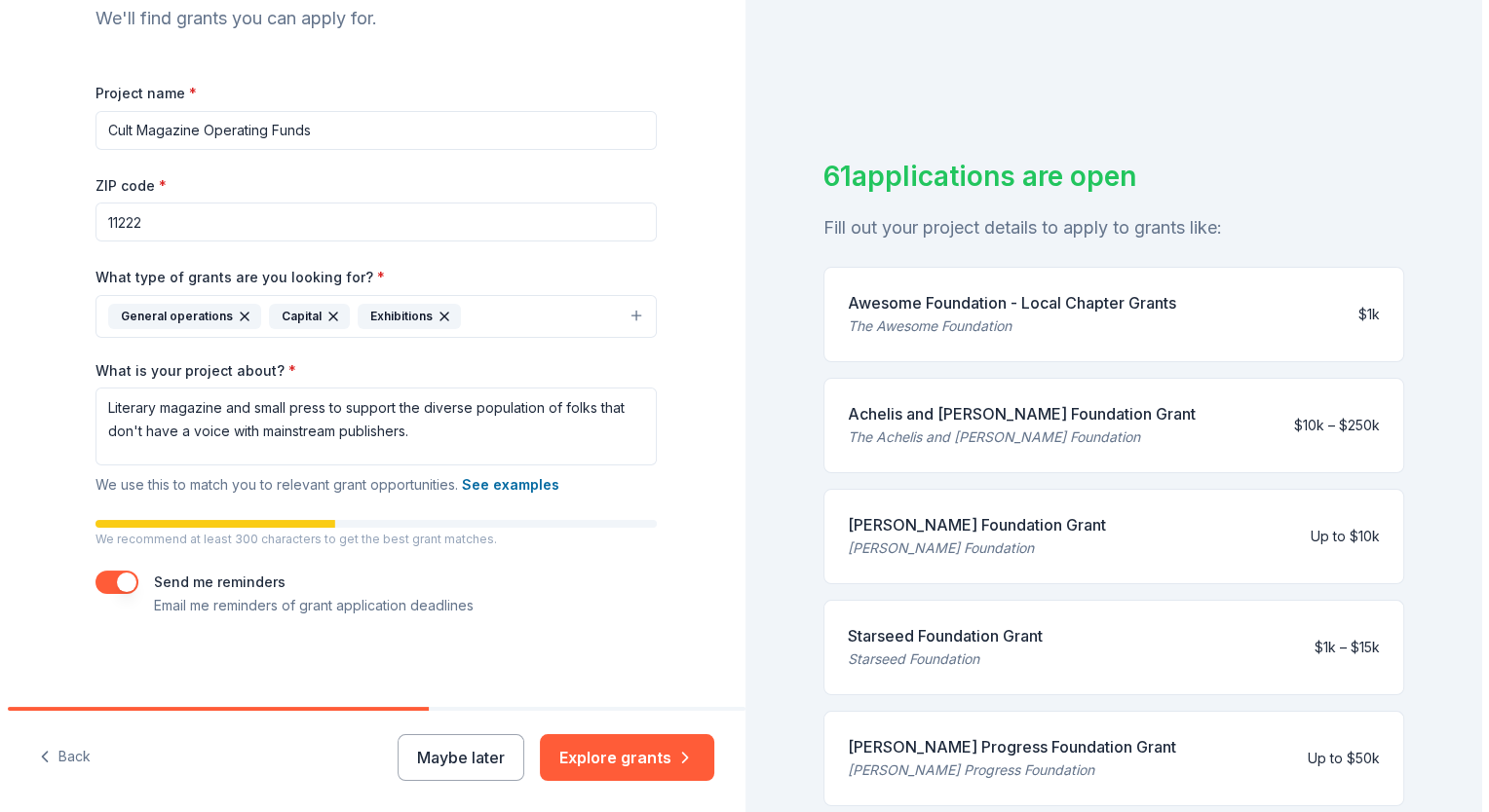
scroll to position [226, 0]
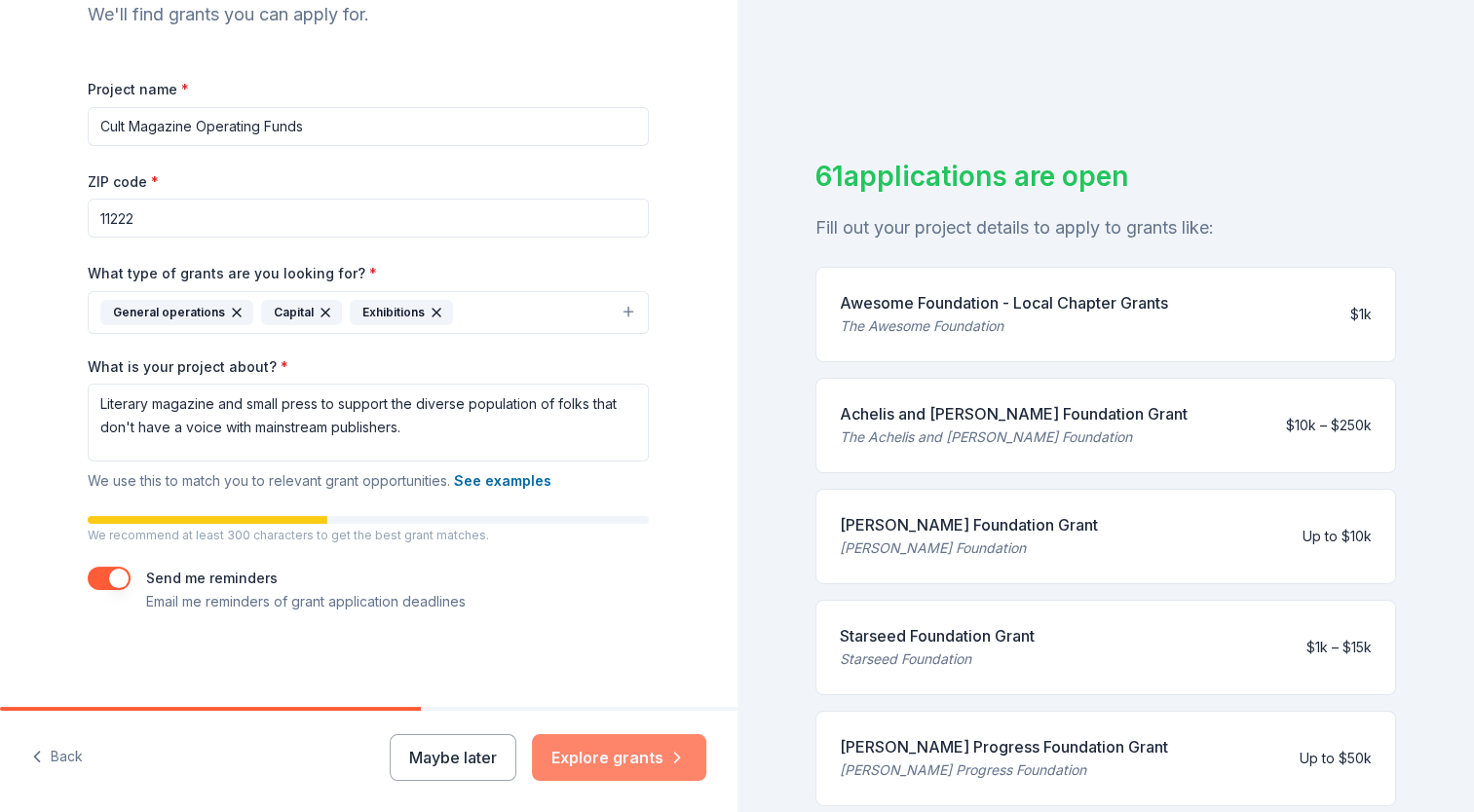
type input "Cult Magazine Operating Funds"
click at [616, 754] on button "Explore grants" at bounding box center [618, 757] width 174 height 47
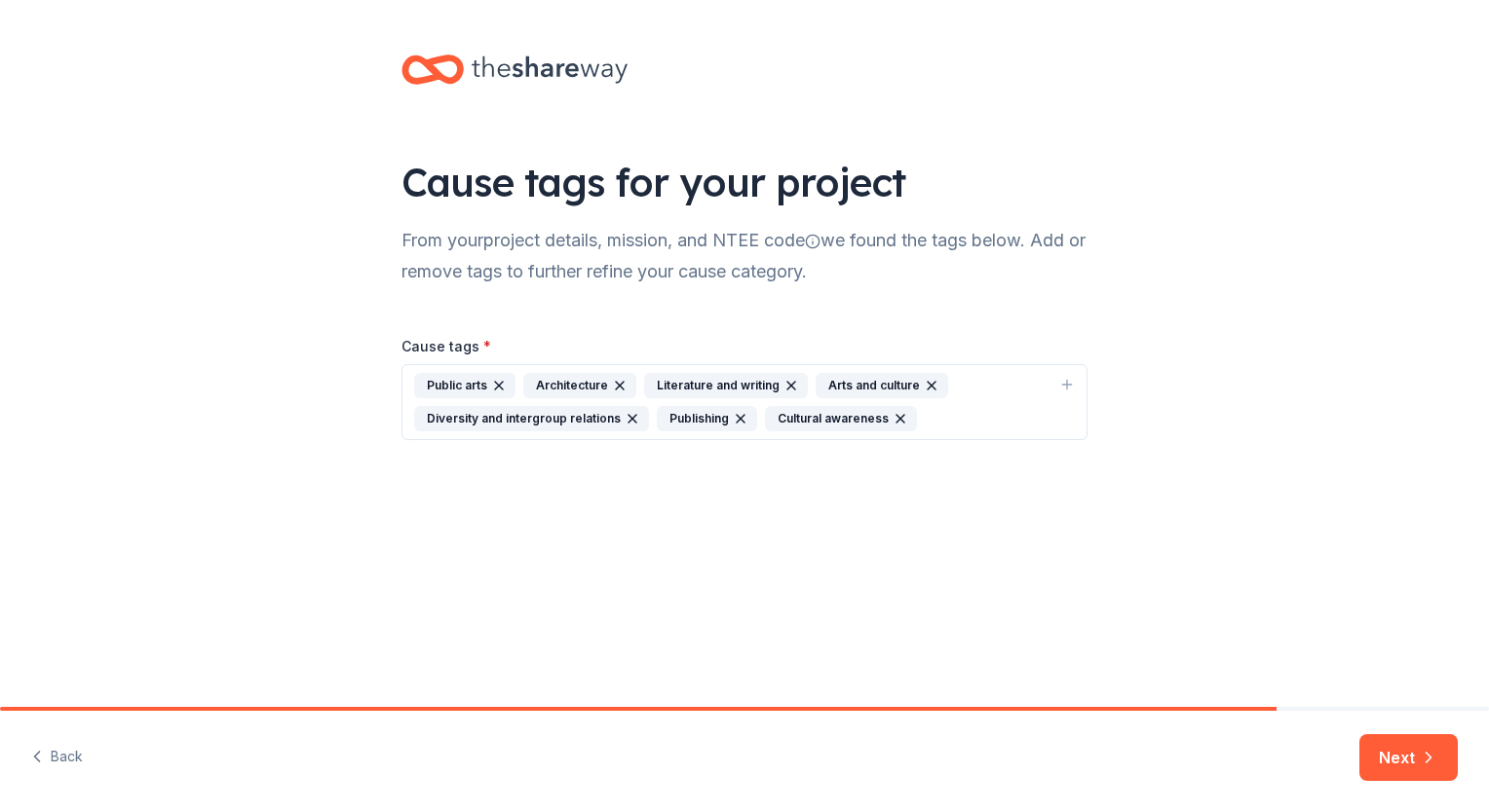
click at [616, 381] on icon "button" at bounding box center [620, 386] width 16 height 16
click at [1412, 751] on button "Next" at bounding box center [1407, 757] width 99 height 47
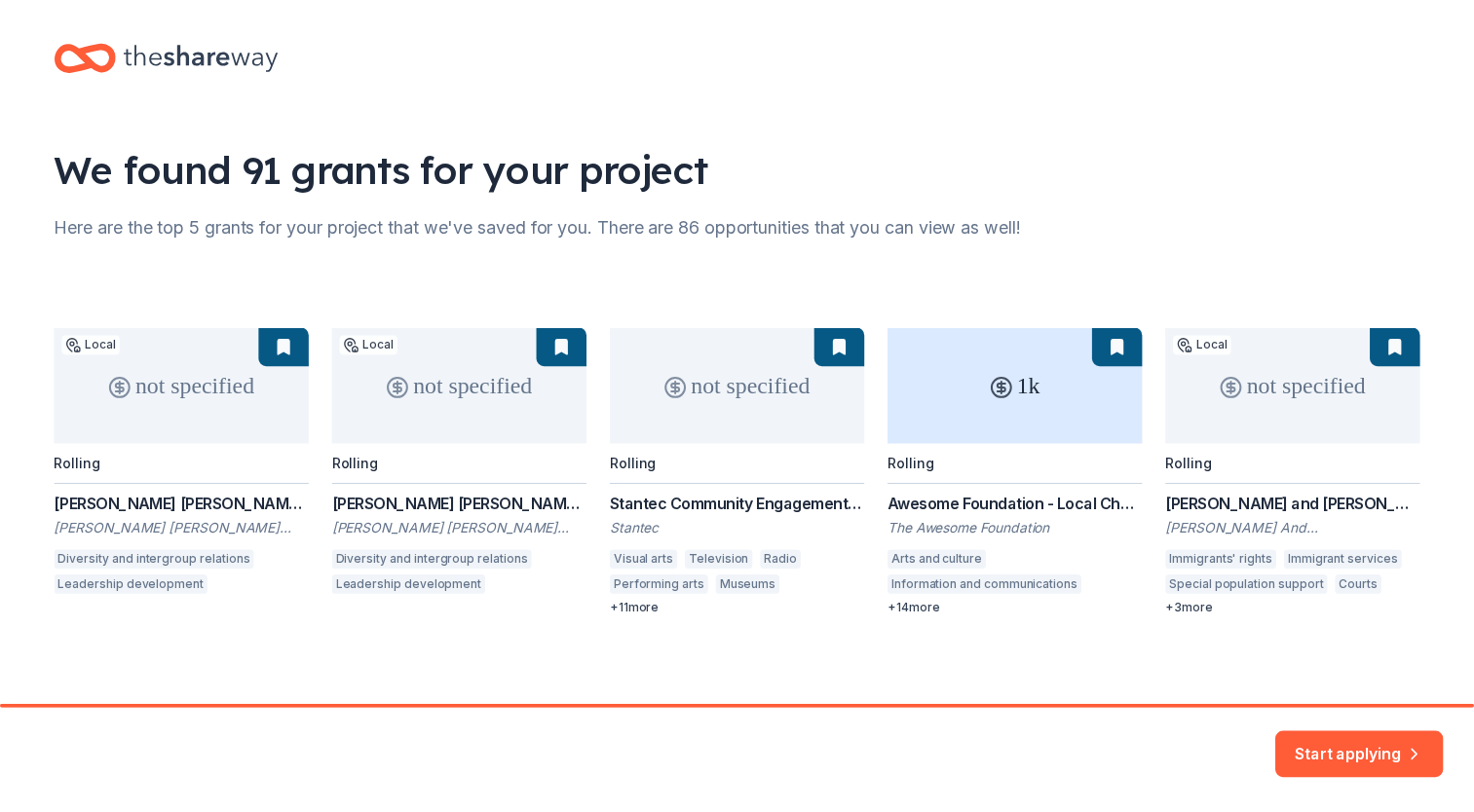
scroll to position [19, 0]
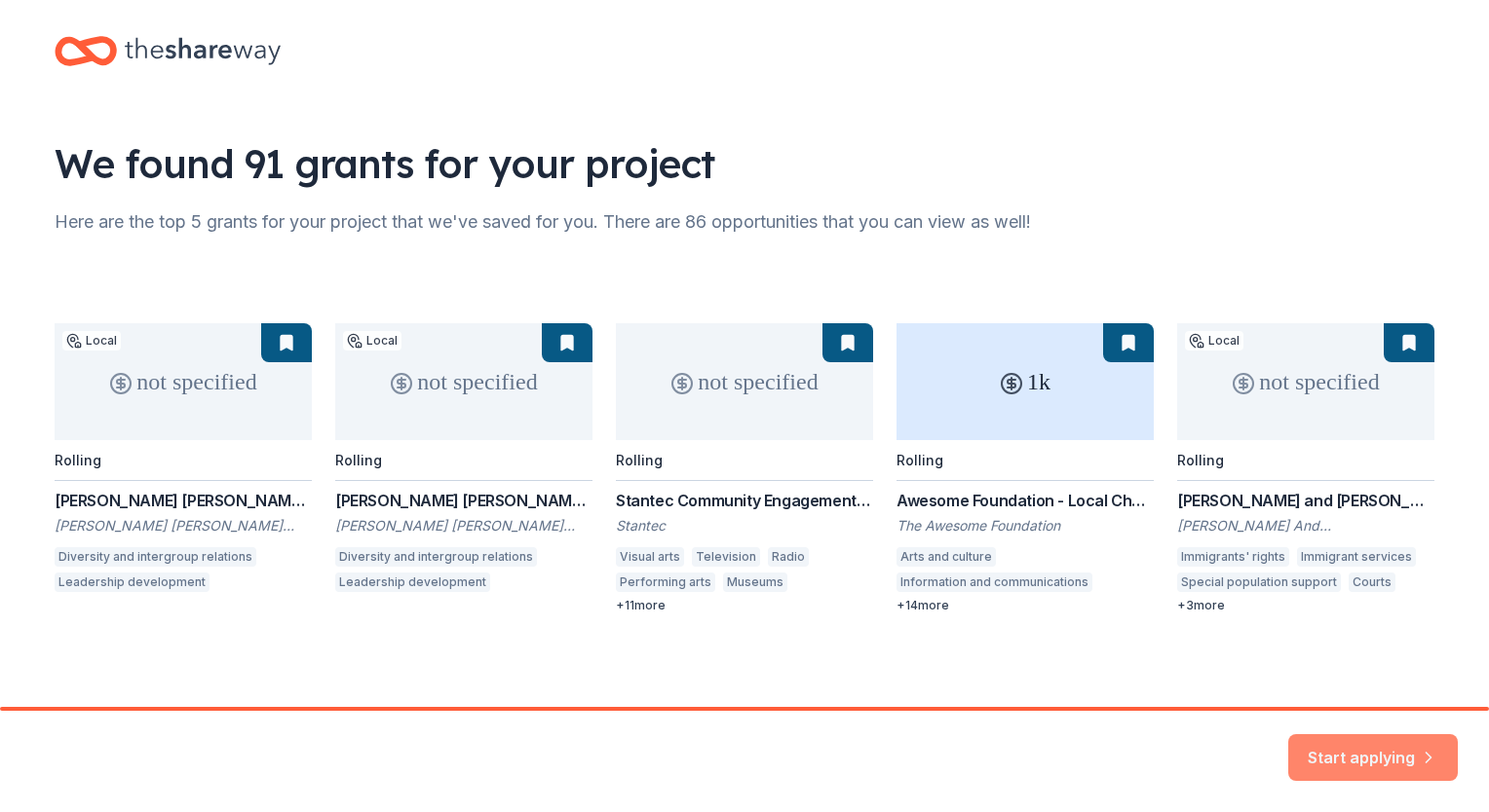
click at [1369, 741] on button "Start applying" at bounding box center [1373, 746] width 169 height 47
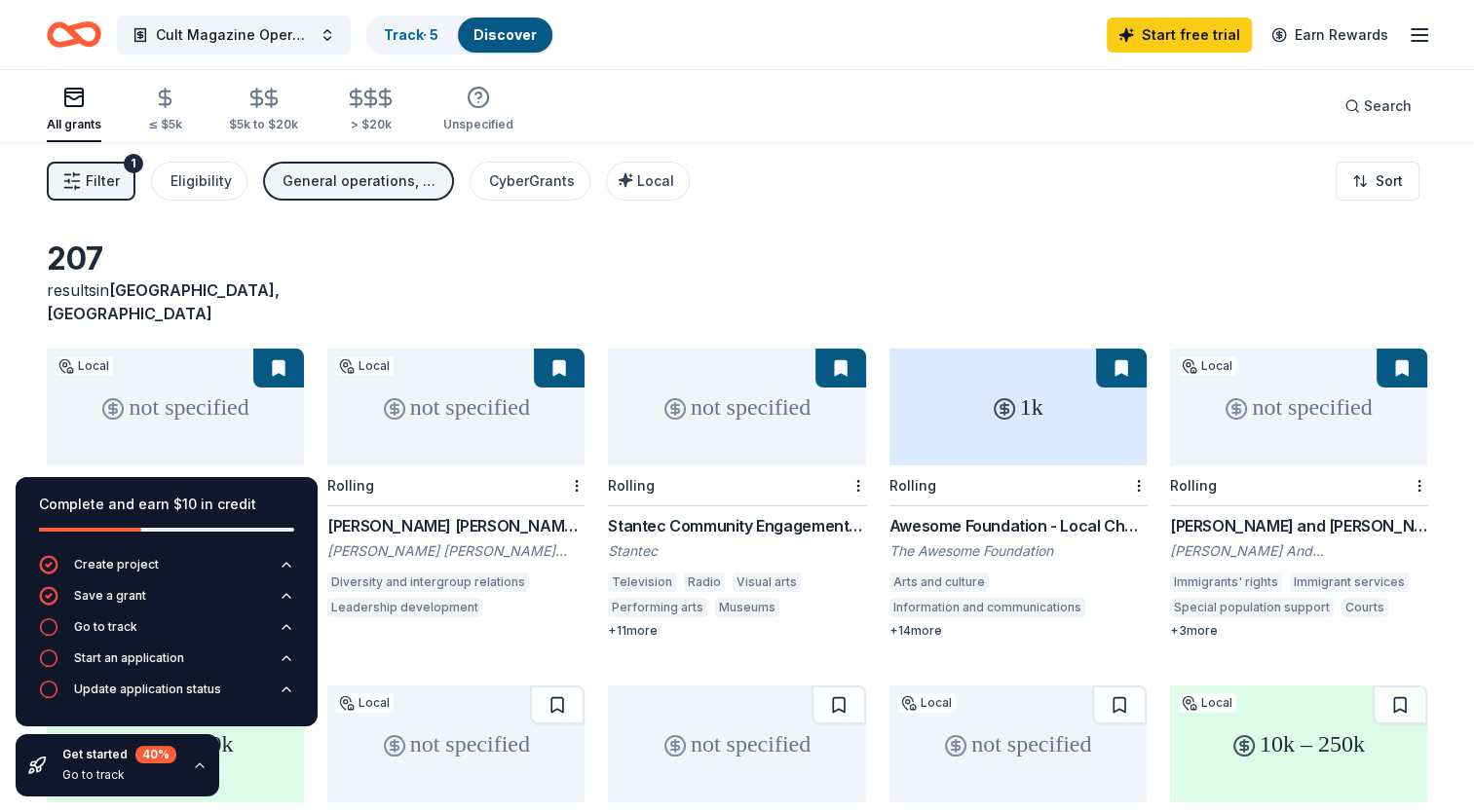
click at [1008, 514] on div "Awesome Foundation - Local Chapter Grants" at bounding box center [1018, 525] width 257 height 23
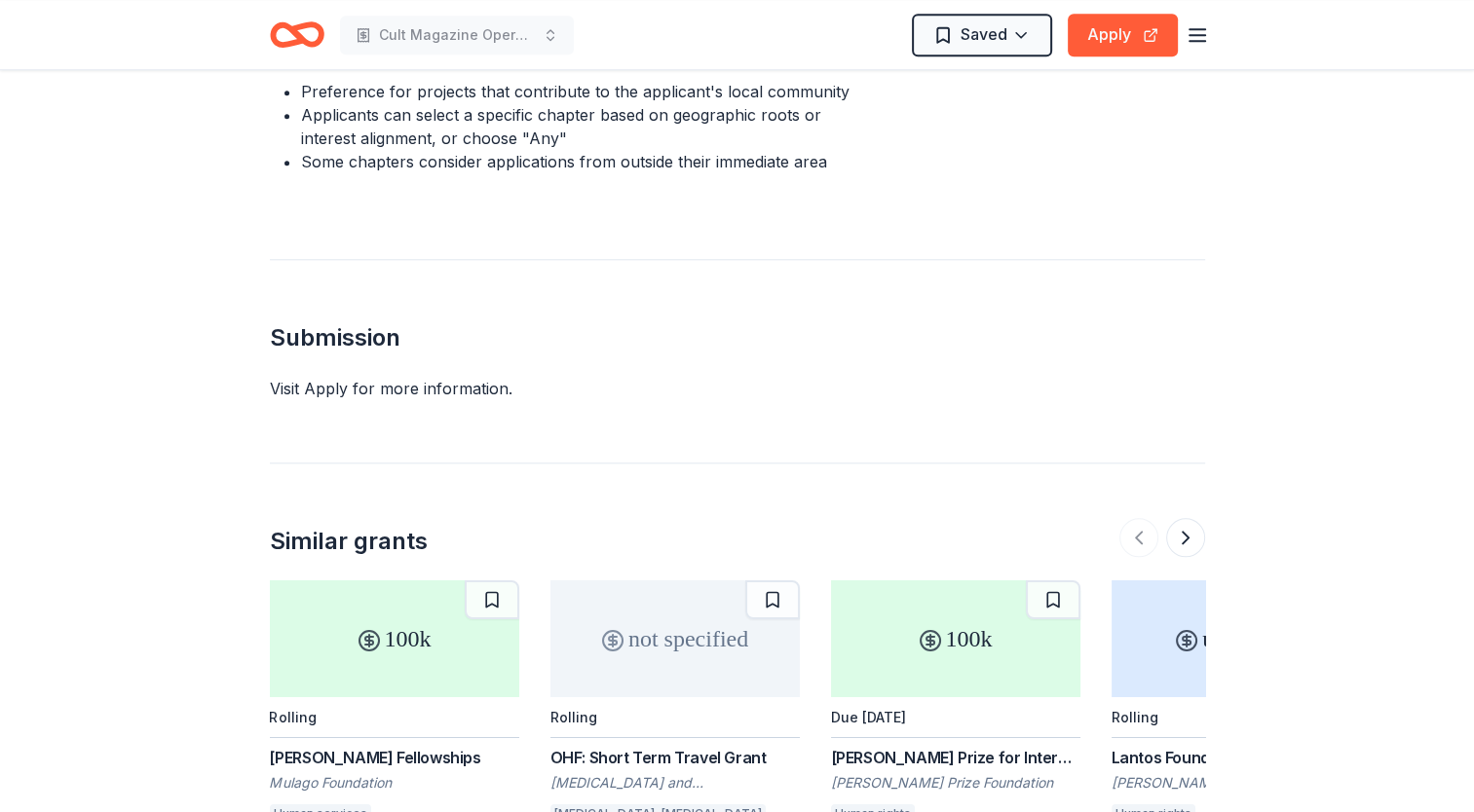
scroll to position [1764, 0]
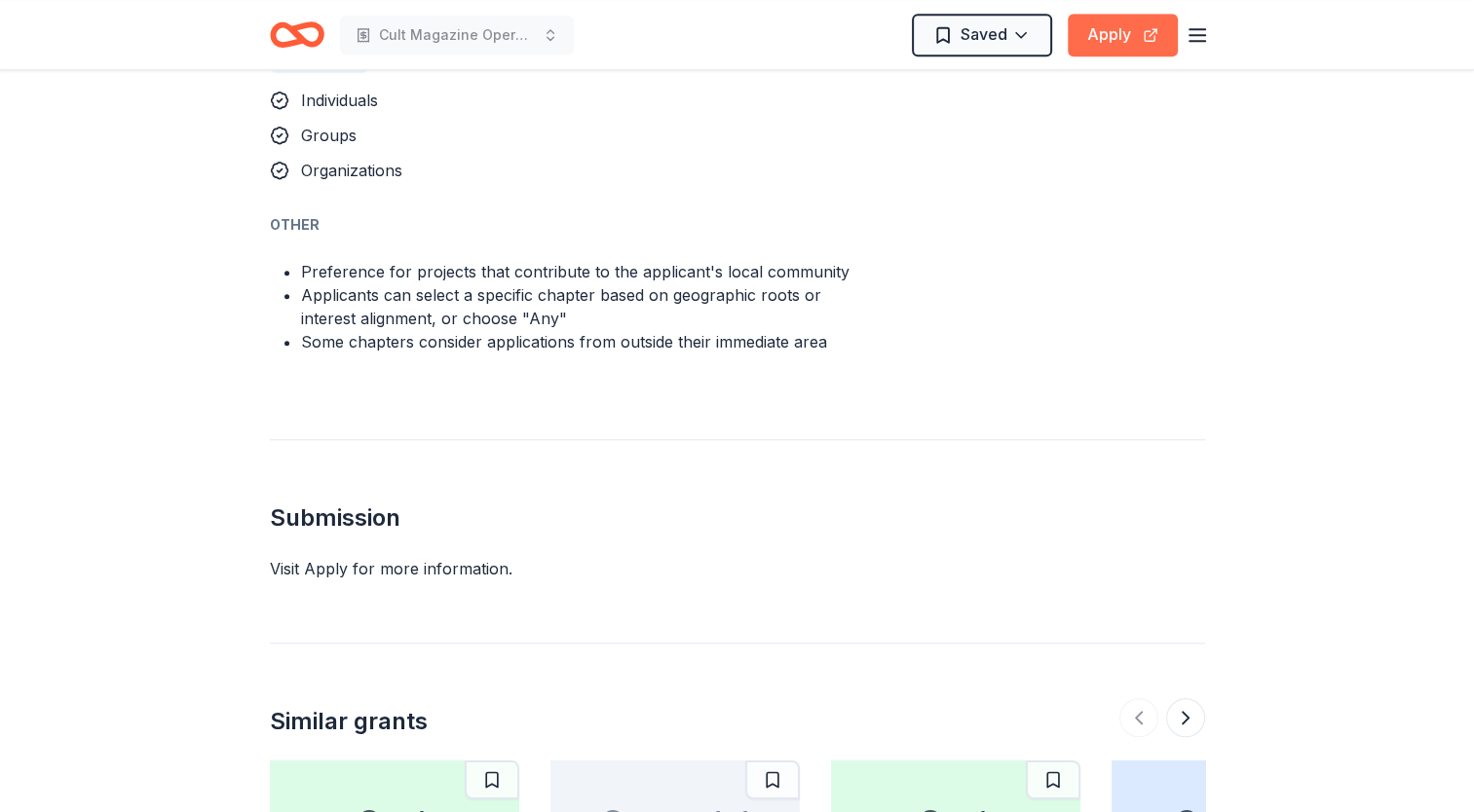
click at [1121, 36] on button "Apply" at bounding box center [1123, 35] width 110 height 43
